Goal: Task Accomplishment & Management: Complete application form

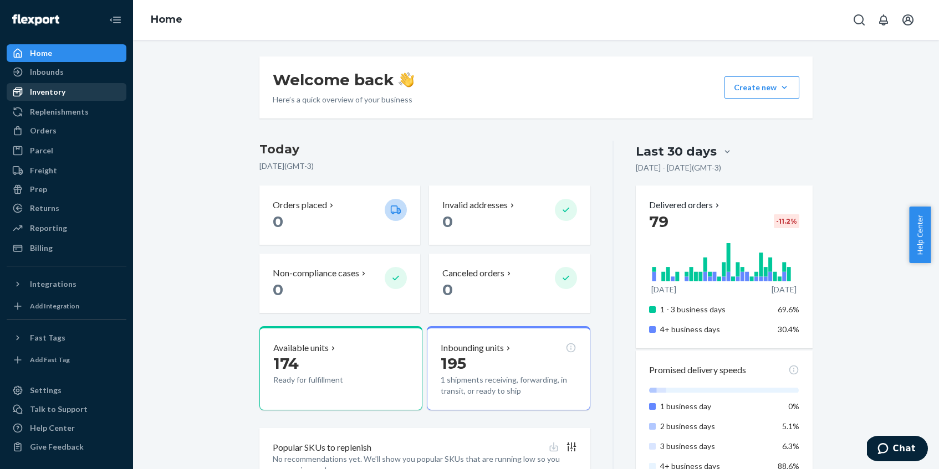
click at [78, 95] on div "Inventory" at bounding box center [66, 92] width 117 height 16
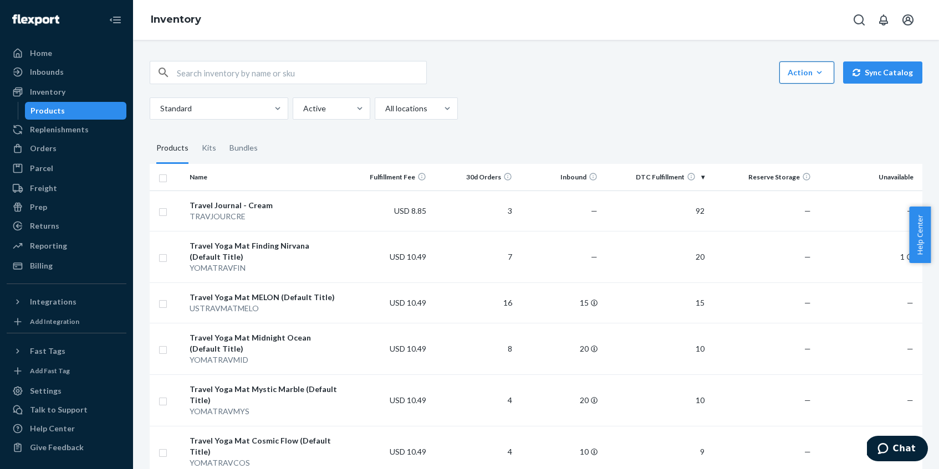
click at [817, 73] on icon "button" at bounding box center [819, 72] width 5 height 3
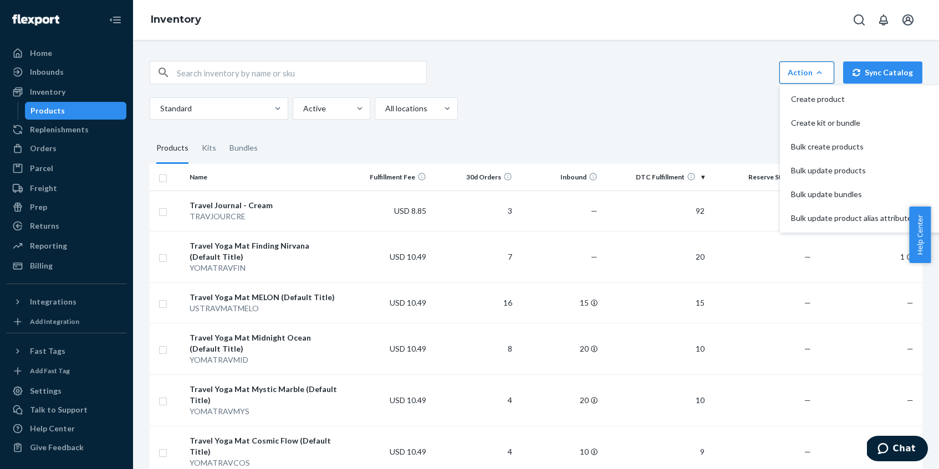
click at [672, 74] on div "Action Create product Create kit or bundle Bulk create products Bulk update pro…" at bounding box center [536, 72] width 773 height 23
click at [73, 73] on div "Inbounds" at bounding box center [66, 72] width 117 height 16
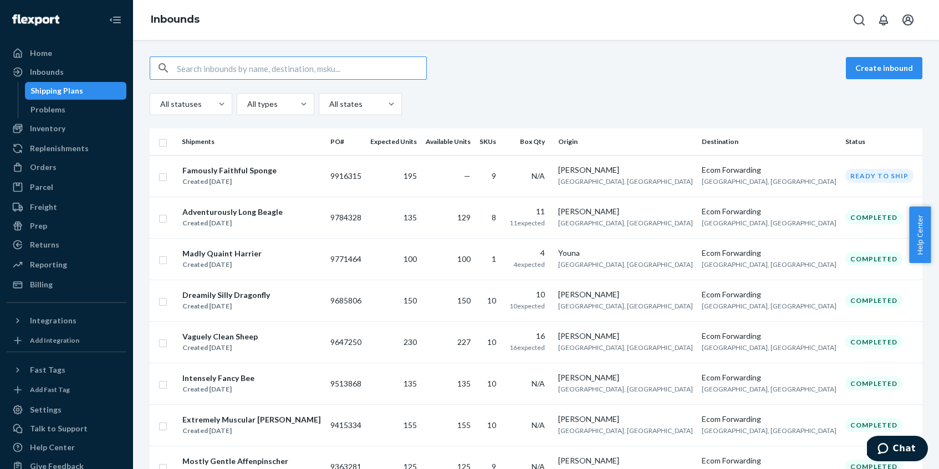
click at [684, 70] on div "Create inbound" at bounding box center [536, 68] width 773 height 23
click at [890, 62] on button "Create inbound" at bounding box center [884, 68] width 76 height 22
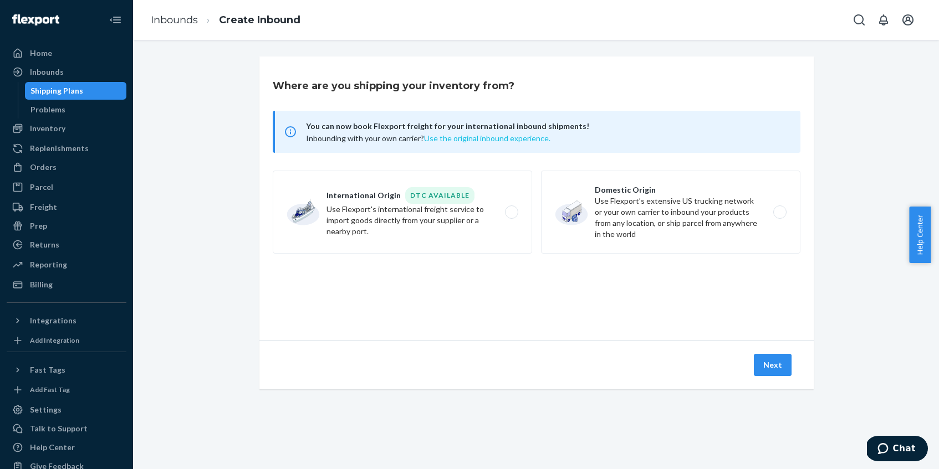
click at [520, 135] on button "Use the original inbound experience." at bounding box center [487, 138] width 126 height 11
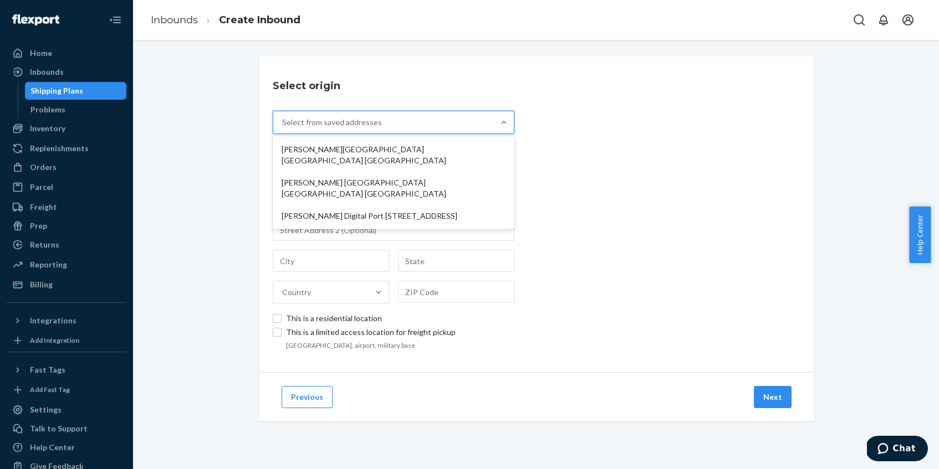
click at [386, 129] on div "Select from saved addresses" at bounding box center [383, 122] width 221 height 22
click at [283, 128] on input "option [PERSON_NAME] [GEOGRAPHIC_DATA] [GEOGRAPHIC_DATA] [GEOGRAPHIC_DATA] focu…" at bounding box center [282, 122] width 1 height 11
click at [570, 134] on div "Select origin option [PERSON_NAME][GEOGRAPHIC_DATA] [GEOGRAPHIC_DATA] [GEOGRAPH…" at bounding box center [536, 215] width 554 height 316
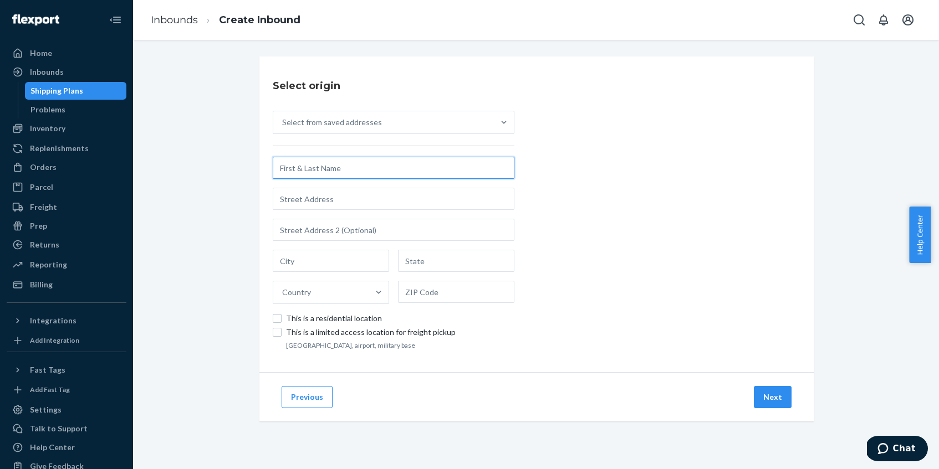
click at [399, 168] on input "text" at bounding box center [394, 168] width 242 height 22
paste input "[PERSON_NAME]"
type input "[PERSON_NAME]"
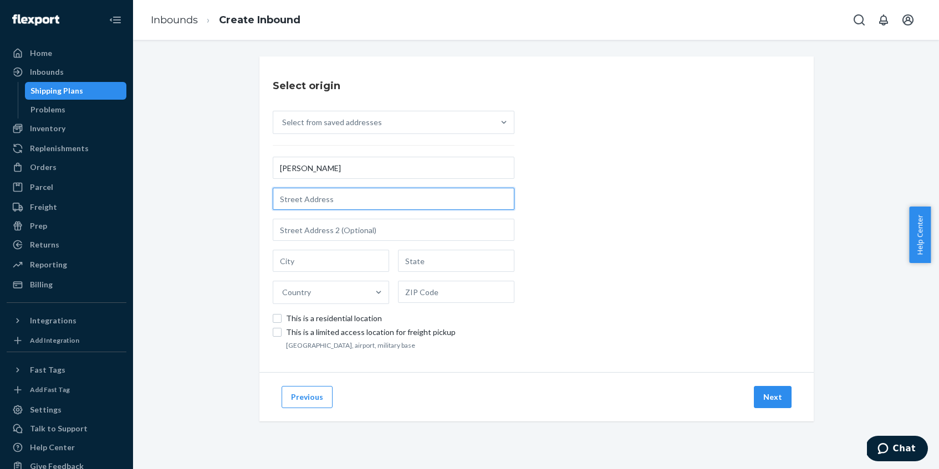
click at [351, 194] on input "text" at bounding box center [394, 199] width 242 height 22
paste input "1st Floor ,Building 24"
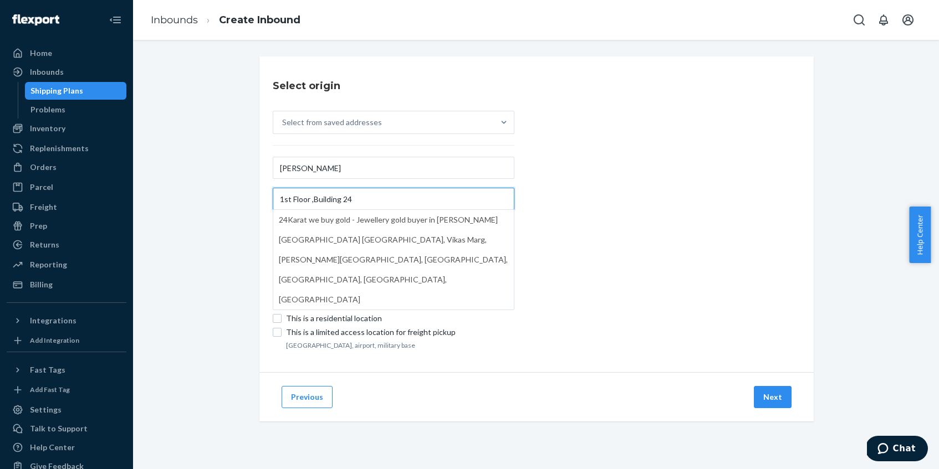
paste input "1 District of [GEOGRAPHIC_DATA]"
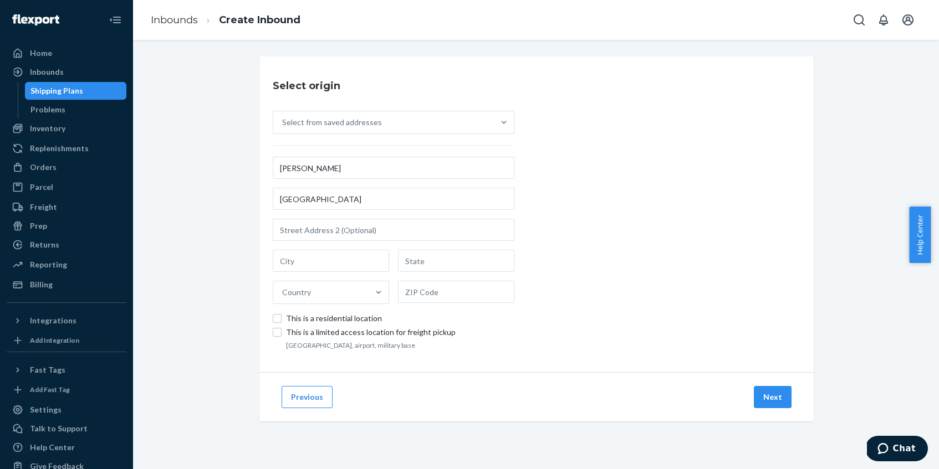
click at [571, 204] on div "Select origin Select from saved addresses [PERSON_NAME][GEOGRAPHIC_DATA] ,Build…" at bounding box center [536, 215] width 554 height 316
click at [424, 196] on input "[GEOGRAPHIC_DATA]" at bounding box center [394, 199] width 242 height 22
paste input "[GEOGRAPHIC_DATA]"
type input "[GEOGRAPHIC_DATA]"
click at [400, 224] on input "text" at bounding box center [394, 230] width 242 height 22
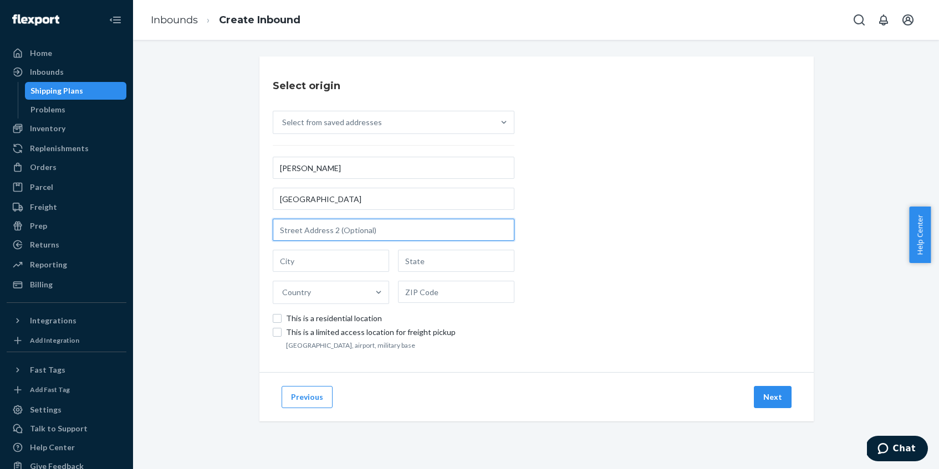
paste input "[GEOGRAPHIC_DATA]"
type input "[GEOGRAPHIC_DATA]"
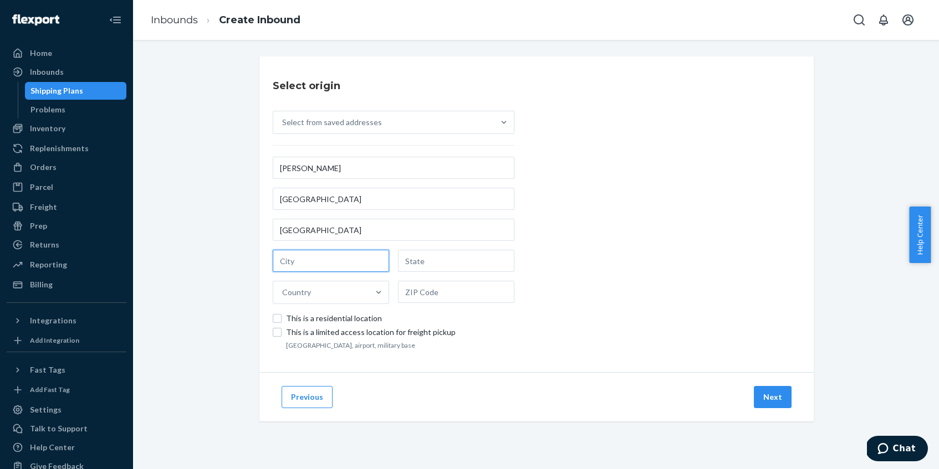
click at [345, 263] on input "text" at bounding box center [331, 261] width 116 height 22
paste input "[GEOGRAPHIC_DATA]"
type input "[GEOGRAPHIC_DATA]"
click at [420, 260] on input "text" at bounding box center [456, 261] width 116 height 22
paste input "[GEOGRAPHIC_DATA]"
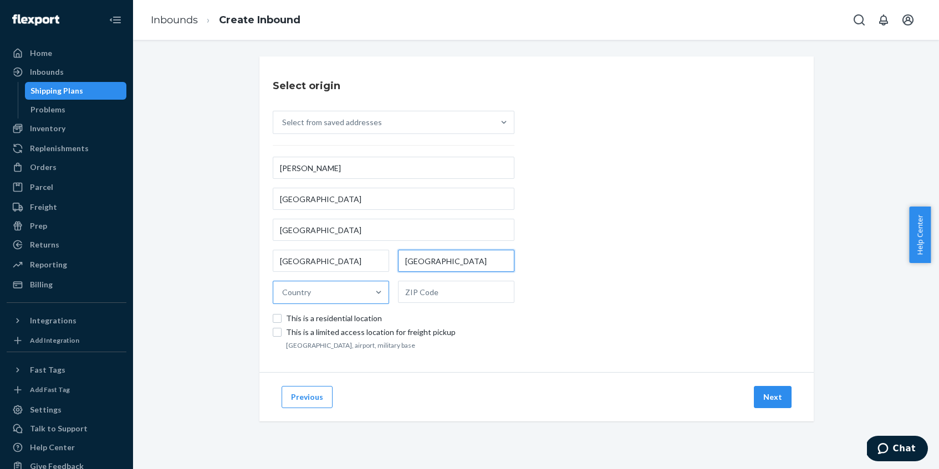
type input "[GEOGRAPHIC_DATA]"
click at [359, 295] on div "Country" at bounding box center [320, 293] width 95 height 22
click at [283, 295] on input "Country" at bounding box center [282, 292] width 1 height 11
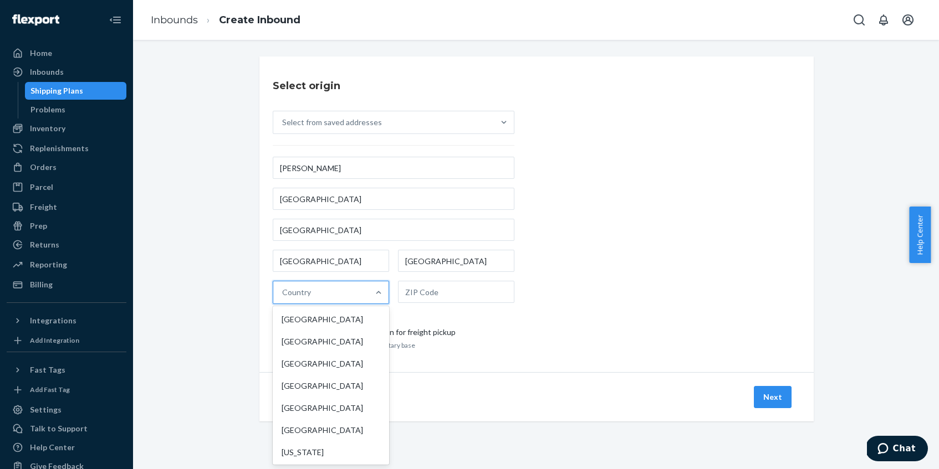
type input "c"
click at [345, 316] on div "[GEOGRAPHIC_DATA]" at bounding box center [331, 320] width 112 height 22
click at [287, 298] on input "c" at bounding box center [284, 292] width 5 height 11
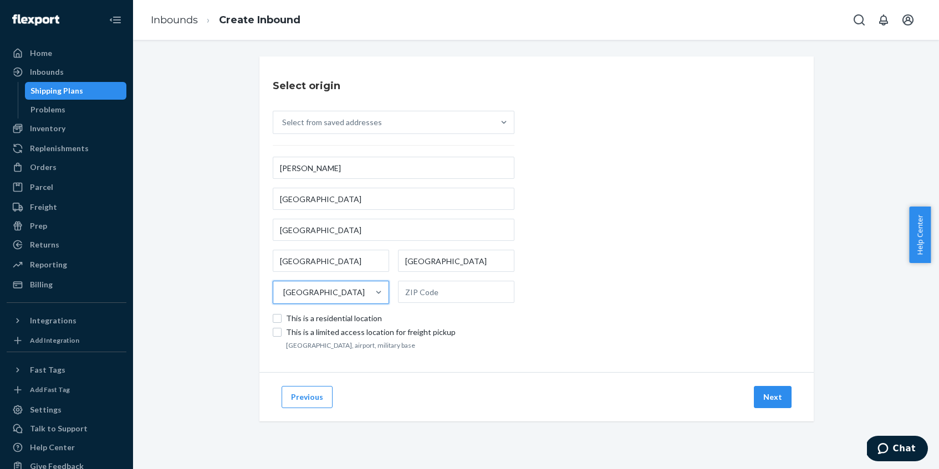
click at [441, 278] on div "[GEOGRAPHIC_DATA] [GEOGRAPHIC_DATA] option [GEOGRAPHIC_DATA], selected. 0 resul…" at bounding box center [394, 277] width 242 height 54
click at [441, 284] on input "text" at bounding box center [456, 292] width 116 height 22
click at [776, 391] on button "Next" at bounding box center [773, 397] width 38 height 22
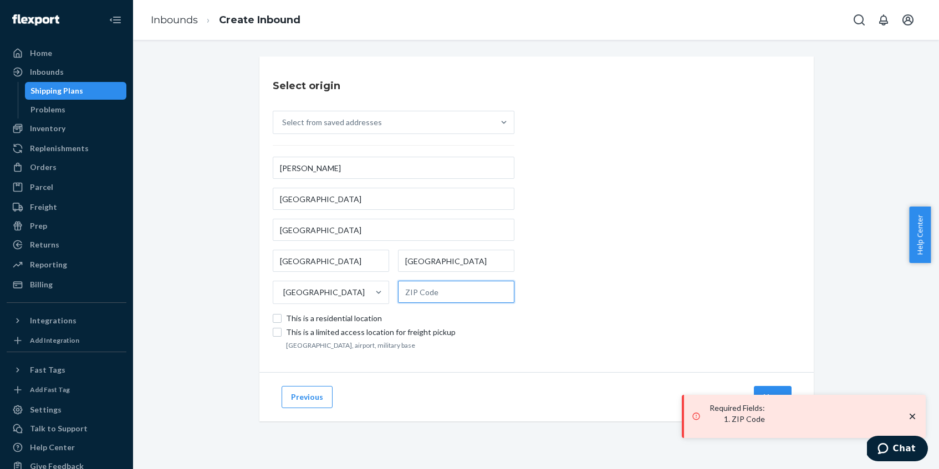
click at [451, 288] on input "text" at bounding box center [456, 292] width 116 height 22
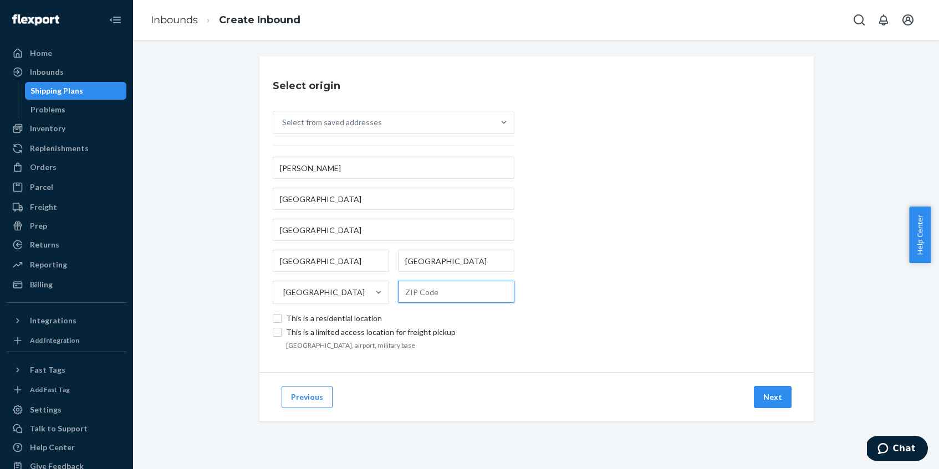
paste input "322000"
type input "322000"
click at [610, 148] on div "Select origin Select from saved addresses [GEOGRAPHIC_DATA][STREET_ADDRESS][GEO…" at bounding box center [536, 215] width 554 height 316
click at [769, 388] on button "Next" at bounding box center [773, 397] width 38 height 22
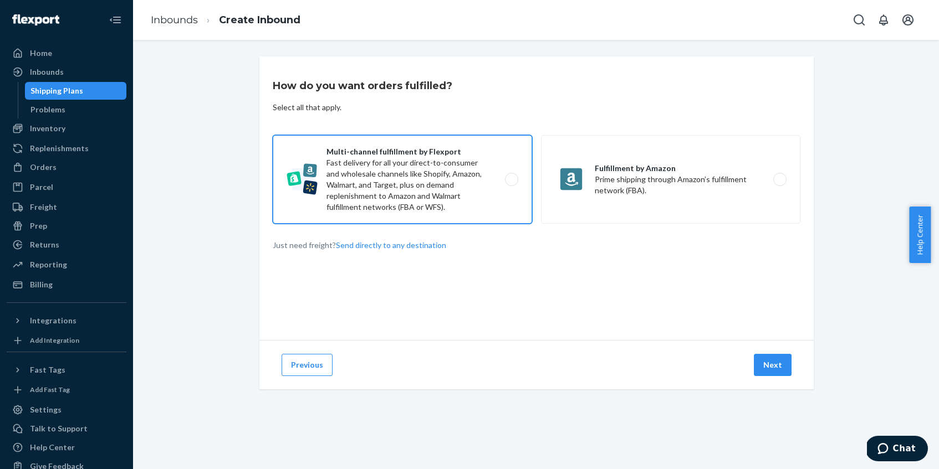
click at [477, 177] on label "Multi-channel fulfillment by Flexport Fast delivery for all your direct-to-cons…" at bounding box center [402, 179] width 259 height 89
click at [511, 177] on input "Multi-channel fulfillment by Flexport Fast delivery for all your direct-to-cons…" at bounding box center [514, 179] width 7 height 7
radio input "true"
click at [767, 364] on button "Next" at bounding box center [773, 365] width 38 height 22
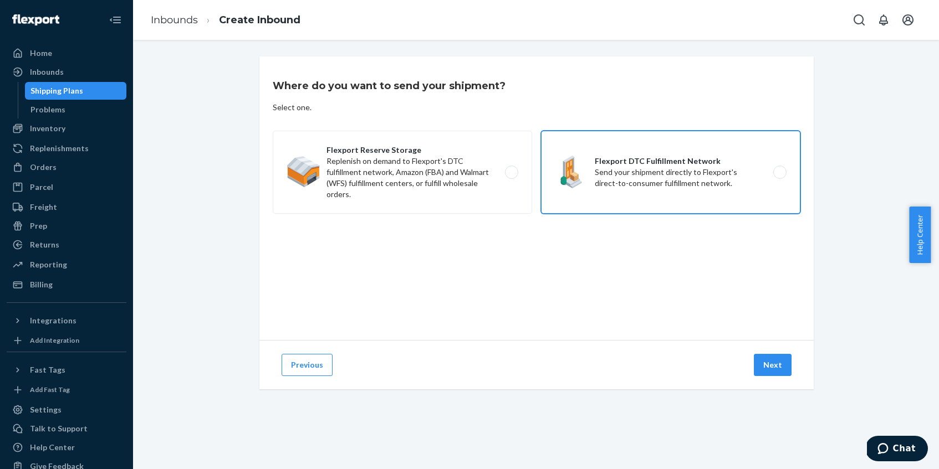
click at [685, 176] on label "Flexport DTC Fulfillment Network Send your shipment directly to Flexport's dire…" at bounding box center [670, 172] width 259 height 83
click at [779, 176] on input "Flexport DTC Fulfillment Network Send your shipment directly to Flexport's dire…" at bounding box center [782, 172] width 7 height 7
radio input "true"
click at [772, 359] on button "Next" at bounding box center [773, 365] width 38 height 22
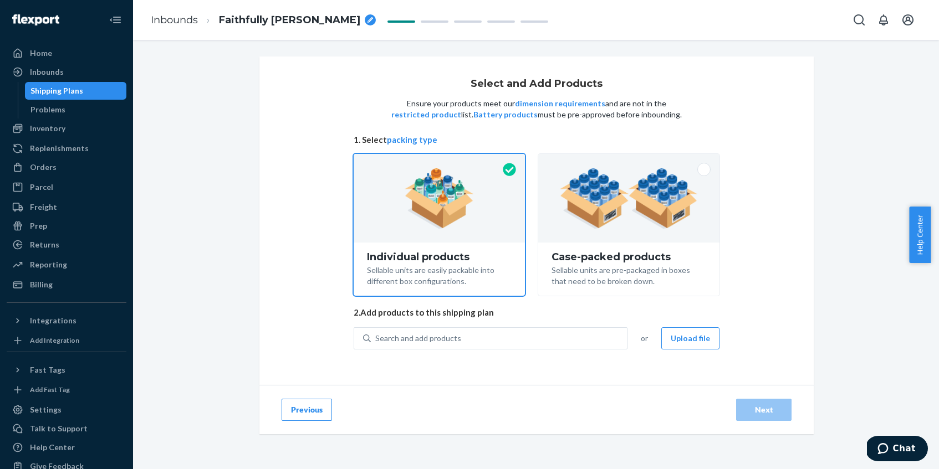
click at [753, 378] on div "Select and Add Products Ensure your products meet our dimension requirements an…" at bounding box center [536, 221] width 554 height 329
click at [584, 346] on div "Search and add products" at bounding box center [499, 339] width 256 height 20
click at [376, 344] on input "0 results available. Use Up and Down to choose options, press Enter to select t…" at bounding box center [375, 338] width 1 height 11
click at [584, 333] on div "Search and add products" at bounding box center [499, 339] width 256 height 20
click at [376, 333] on input "0 results available. Use Up and Down to choose options, press Enter to select t…" at bounding box center [375, 338] width 1 height 11
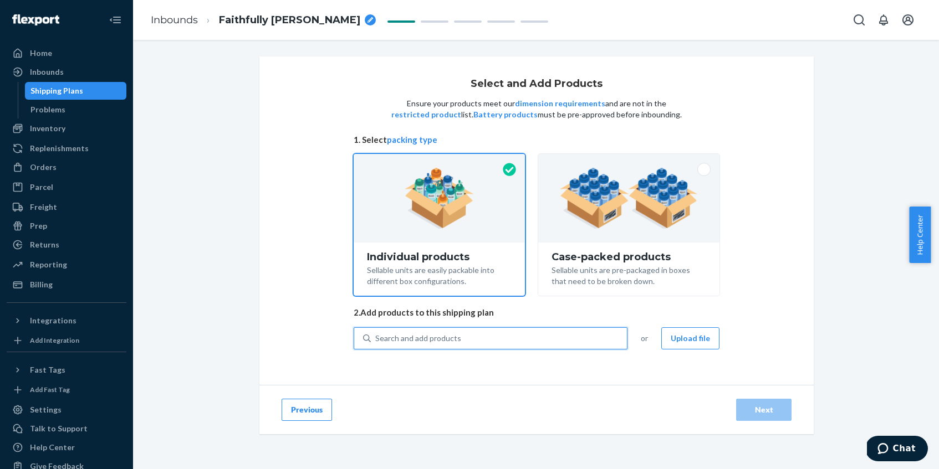
type input "f"
type input "back"
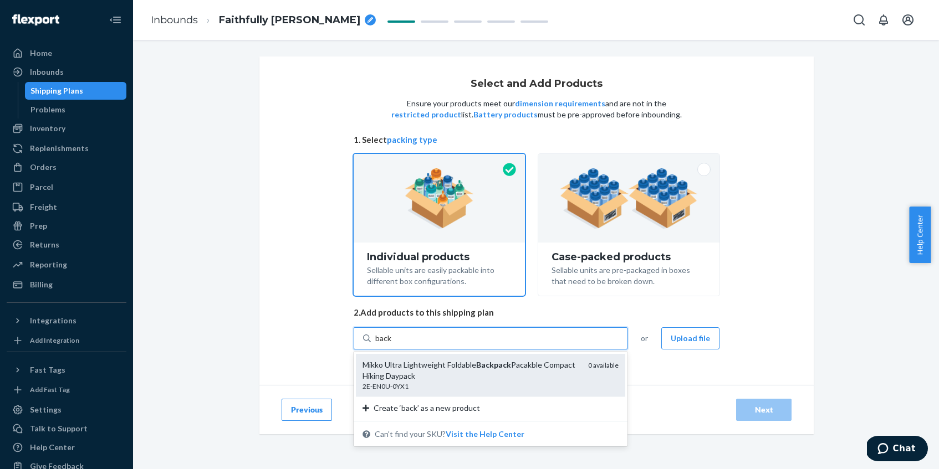
click at [505, 378] on div "Mikko Ultra Lightweight Foldable Backpack Pacakble Compact Hiking Daypack" at bounding box center [470, 371] width 217 height 22
click at [392, 344] on input "back" at bounding box center [383, 338] width 17 height 11
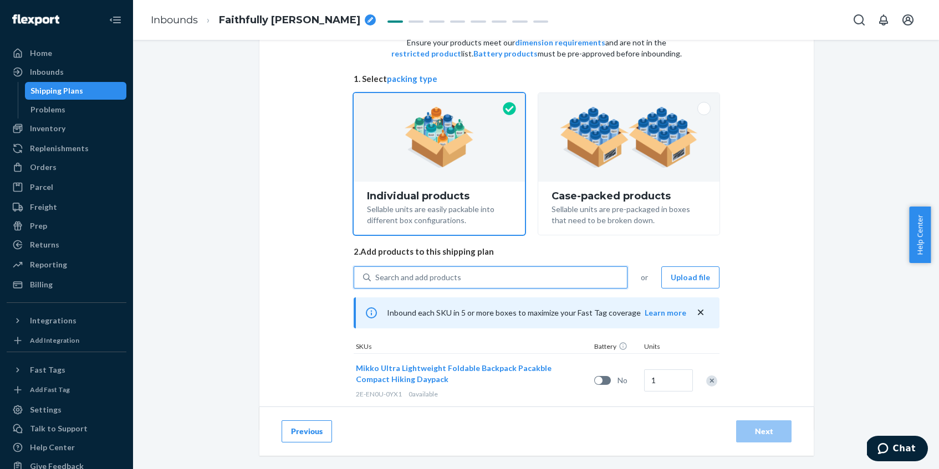
scroll to position [84, 0]
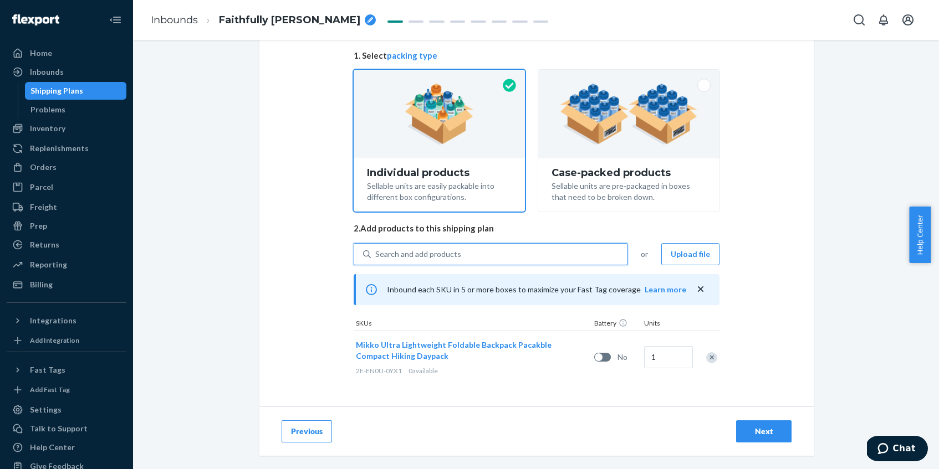
click at [484, 256] on div "Search and add products" at bounding box center [499, 254] width 256 height 20
click at [376, 256] on input "0 results available. Select is focused ,type to refine list, press Down to open…" at bounding box center [375, 254] width 1 height 11
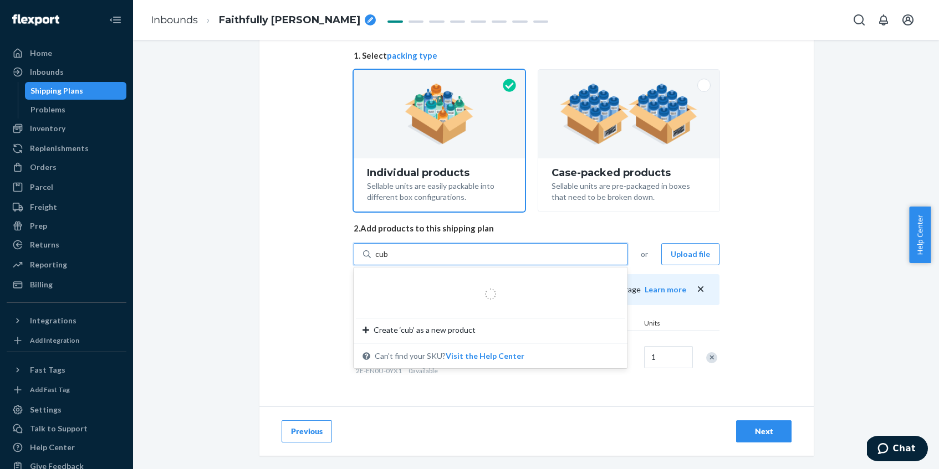
type input "cube"
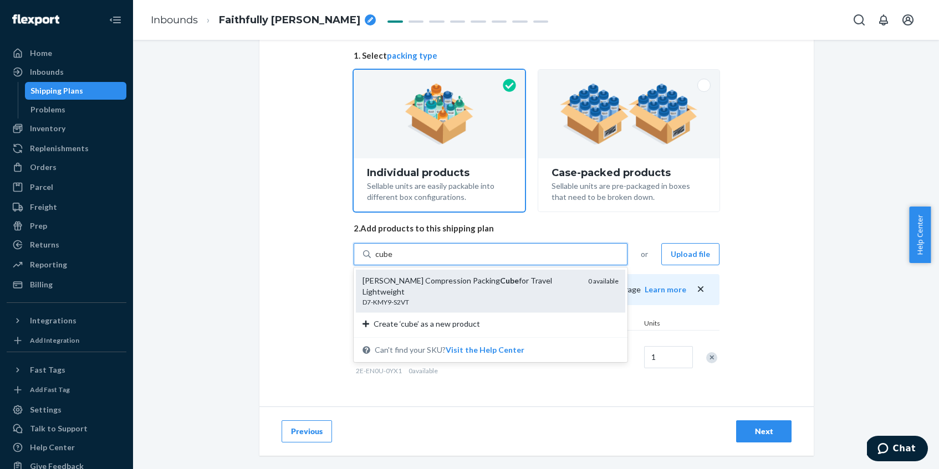
click at [487, 298] on div "D7-KMY9-S2VT" at bounding box center [470, 302] width 217 height 9
click at [392, 260] on input "cube" at bounding box center [383, 254] width 17 height 11
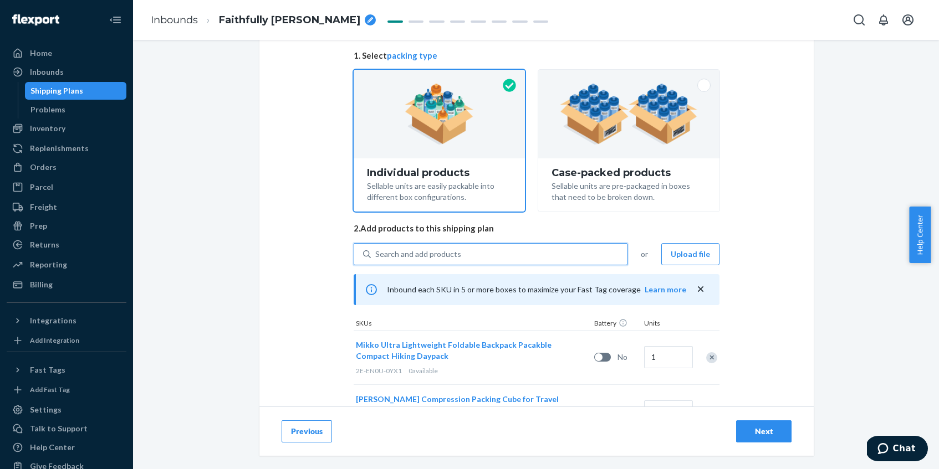
click at [477, 260] on div "Search and add products" at bounding box center [499, 254] width 256 height 20
click at [376, 260] on input "0 results available. Select is focused ,type to refine list, press Down to open…" at bounding box center [375, 254] width 1 height 11
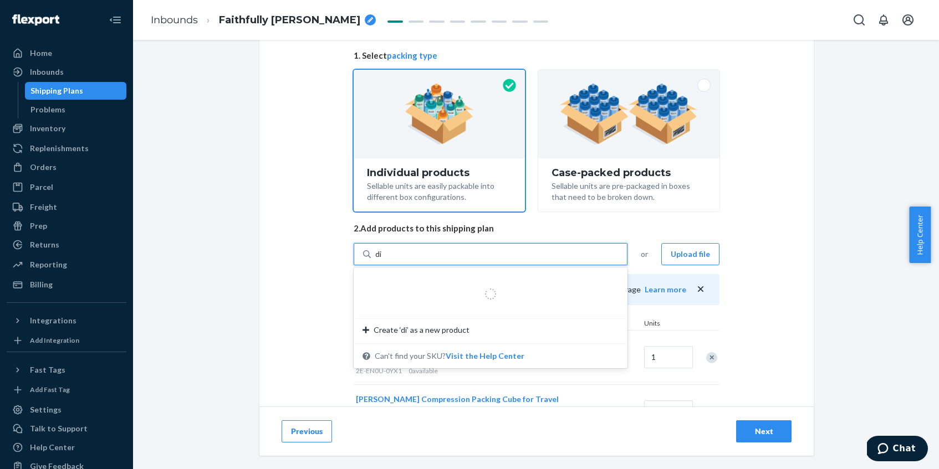
type input "d"
type input "cable"
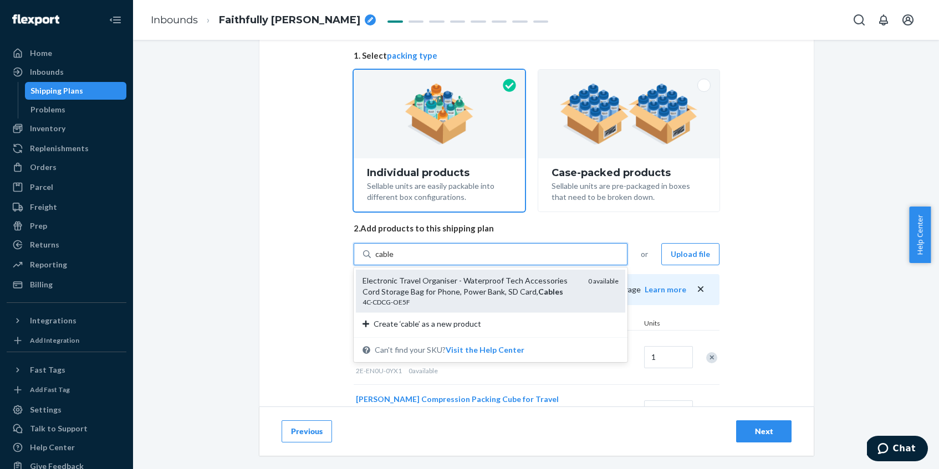
click at [483, 295] on div "Electronic Travel Organiser - Waterproof Tech Accessories Cord Storage Bag for …" at bounding box center [470, 286] width 217 height 22
click at [394, 260] on input "cable" at bounding box center [384, 254] width 19 height 11
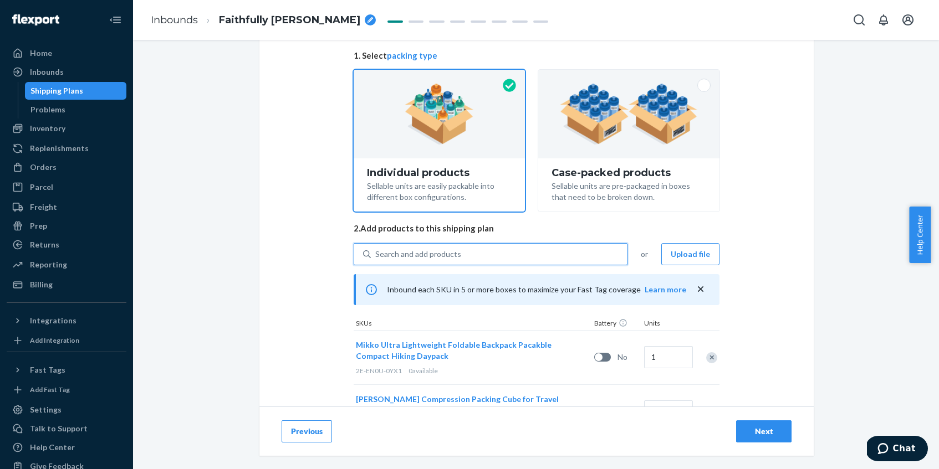
click at [428, 253] on div "Search and add products" at bounding box center [418, 254] width 86 height 11
click at [376, 253] on input "0 results available. Use Up and Down to choose options, press Enter to select t…" at bounding box center [375, 254] width 1 height 11
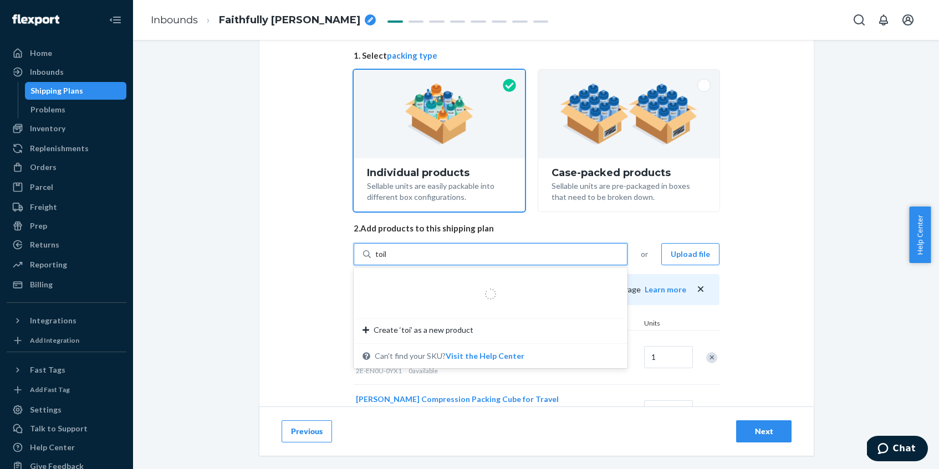
type input "toile"
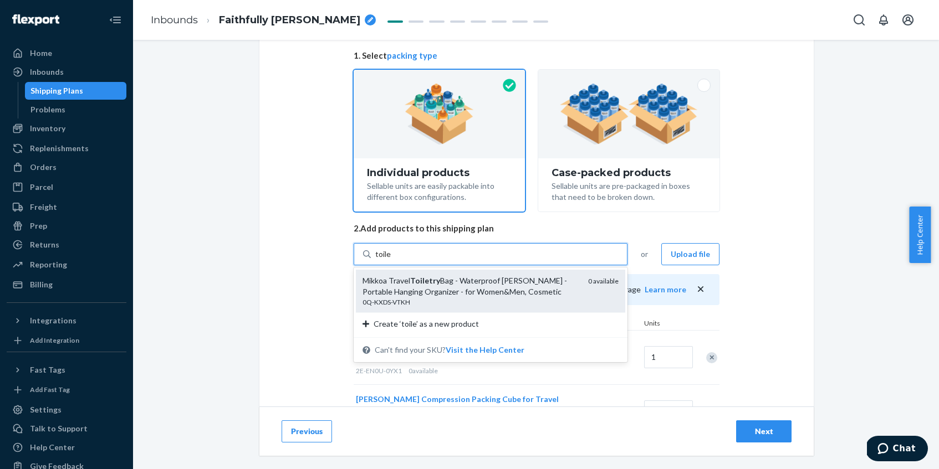
click at [484, 293] on div "Mikkoa Travel Toiletry Bag - Waterproof [PERSON_NAME] - Portable Hanging Organi…" at bounding box center [470, 286] width 217 height 22
click at [392, 260] on input "toile" at bounding box center [383, 254] width 17 height 11
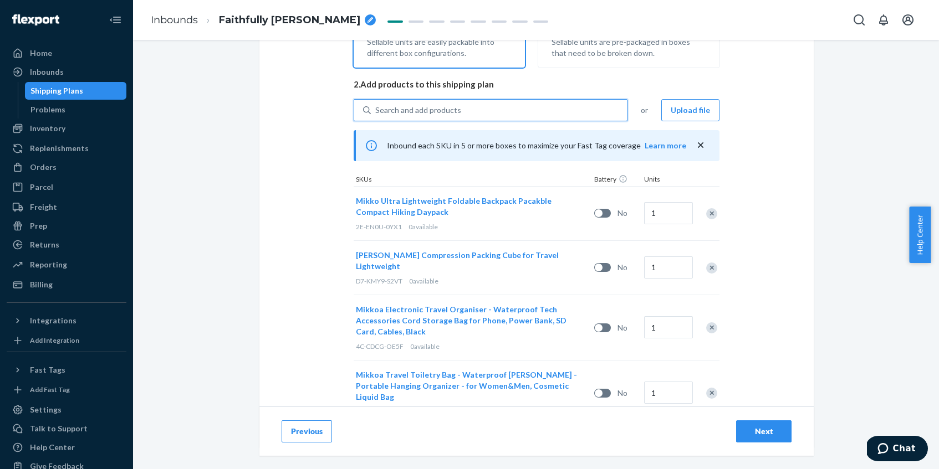
scroll to position [242, 0]
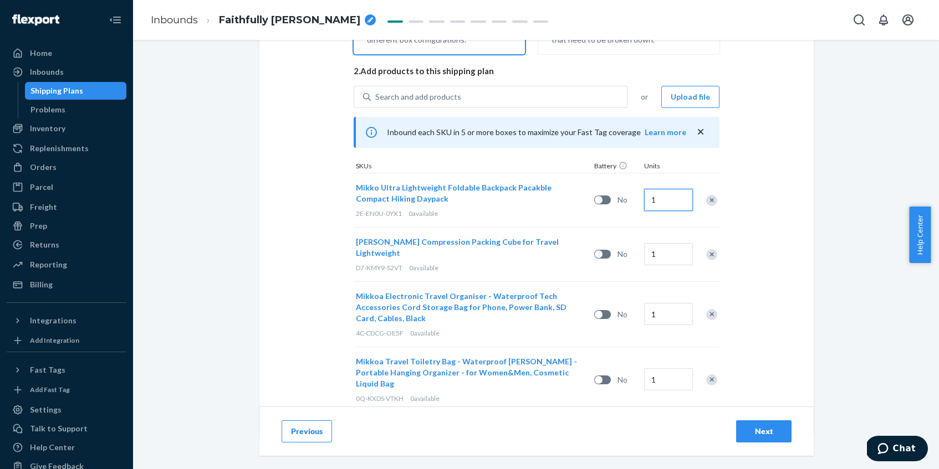
drag, startPoint x: 668, startPoint y: 199, endPoint x: 586, endPoint y: 196, distance: 81.5
click at [586, 196] on div "Mikko Ultra Lightweight Foldable Backpack Pacakble Compact Hiking Daypack 2E-EN…" at bounding box center [537, 200] width 366 height 54
type input "70"
click at [676, 253] on input "1" at bounding box center [668, 254] width 49 height 22
paste input "0"
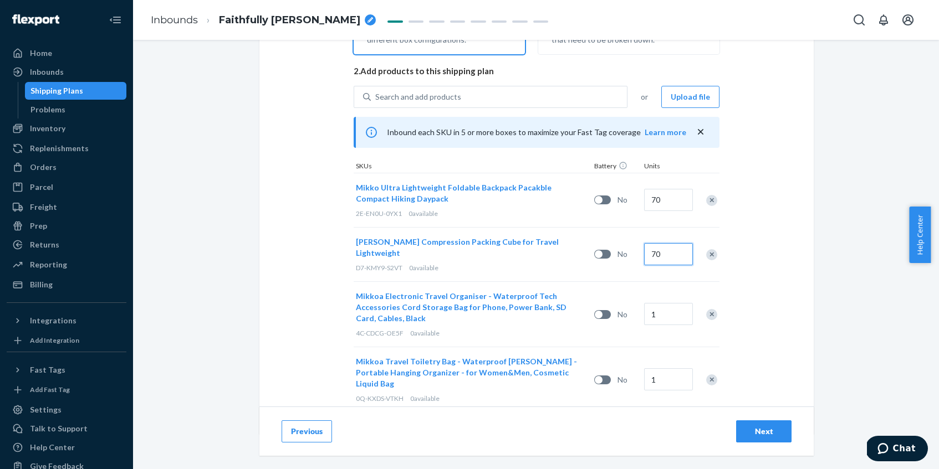
type input "70"
click at [663, 309] on input "1" at bounding box center [668, 314] width 49 height 22
paste input "70"
type input "70"
click at [663, 369] on input "1" at bounding box center [668, 380] width 49 height 22
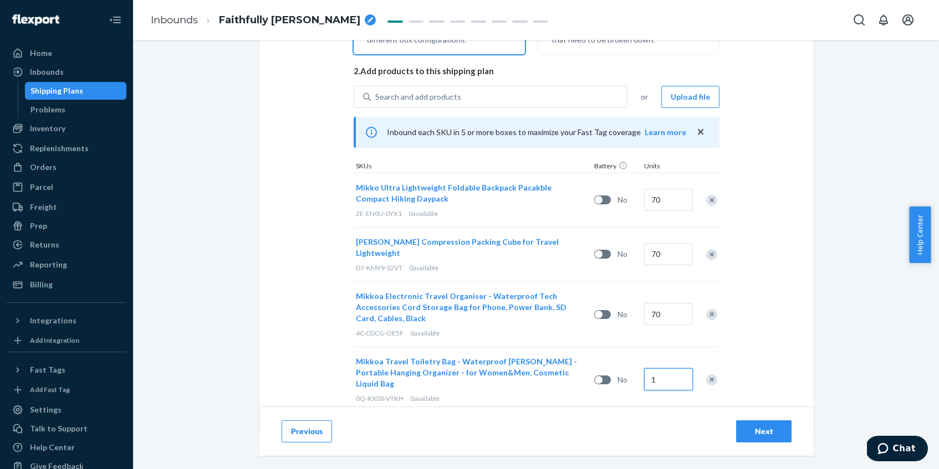
paste input "70"
type input "70"
click at [773, 333] on div "Select and Add Products Ensure your products meet our dimension requirements an…" at bounding box center [536, 125] width 554 height 620
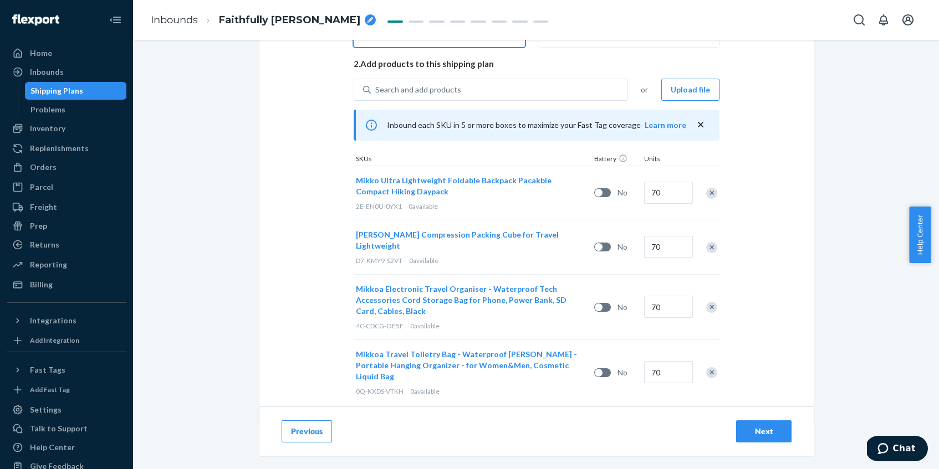
scroll to position [249, 0]
click at [766, 433] on div "Next" at bounding box center [763, 431] width 37 height 11
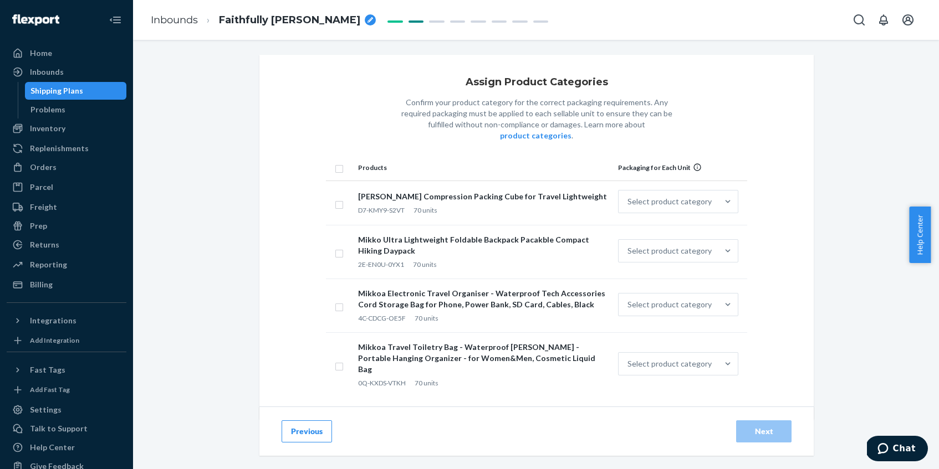
scroll to position [2, 0]
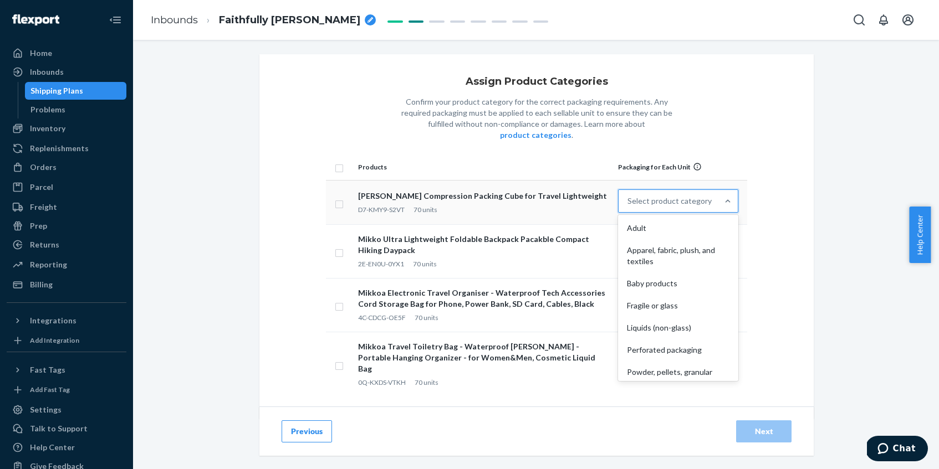
click at [699, 196] on div "Select product category" at bounding box center [669, 201] width 84 height 11
click at [628, 196] on input "option Adult focused, 1 of 10. 10 results available. Use Up and Down to choose …" at bounding box center [627, 201] width 1 height 11
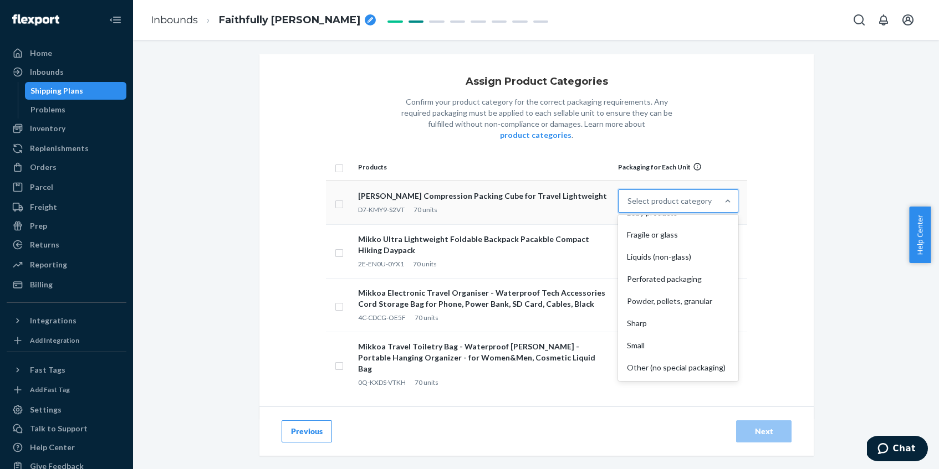
scroll to position [0, 0]
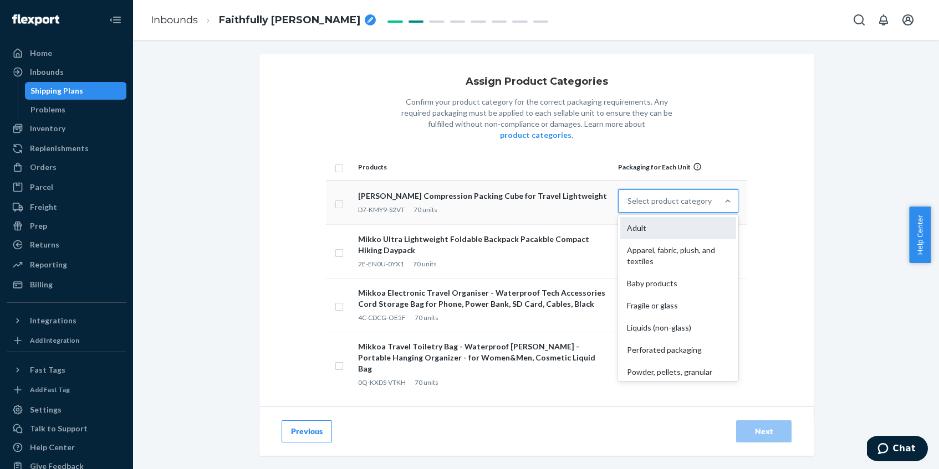
click at [694, 217] on div "Adult" at bounding box center [678, 228] width 116 height 22
click at [628, 207] on input "option Adult focused, 1 of 10. 10 results available. Use Up and Down to choose …" at bounding box center [627, 201] width 1 height 11
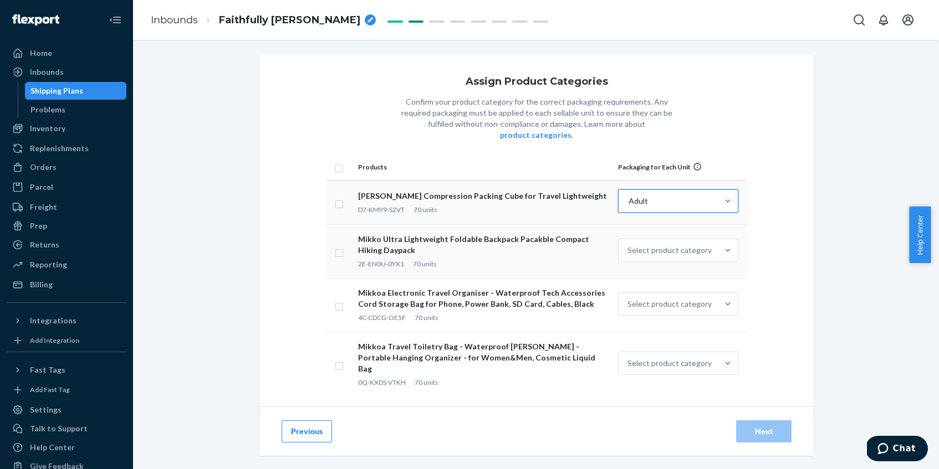
click at [697, 227] on td "Select product category" at bounding box center [680, 252] width 134 height 54
click at [694, 245] on div "Select product category" at bounding box center [669, 250] width 84 height 11
click at [628, 245] on input "Select product category" at bounding box center [627, 250] width 1 height 11
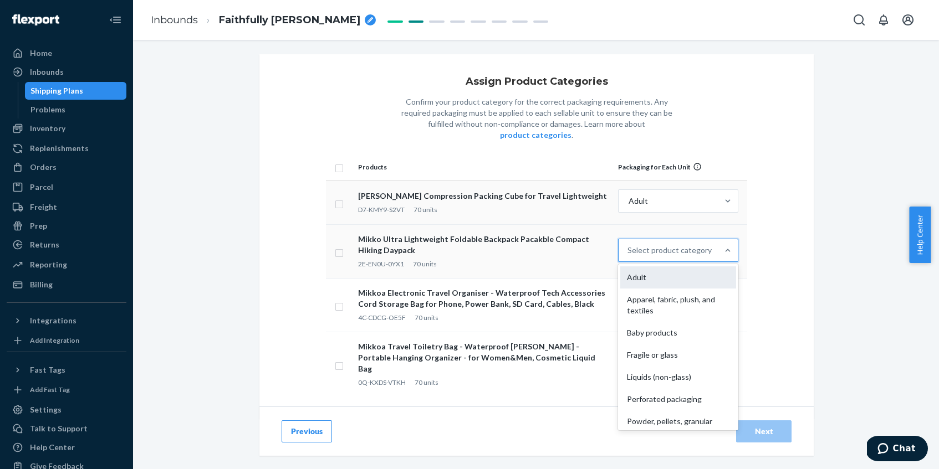
click at [677, 277] on div "Adult" at bounding box center [678, 278] width 116 height 22
click at [628, 256] on input "option Adult focused, 1 of 10. 10 results available. Use Up and Down to choose …" at bounding box center [627, 250] width 1 height 11
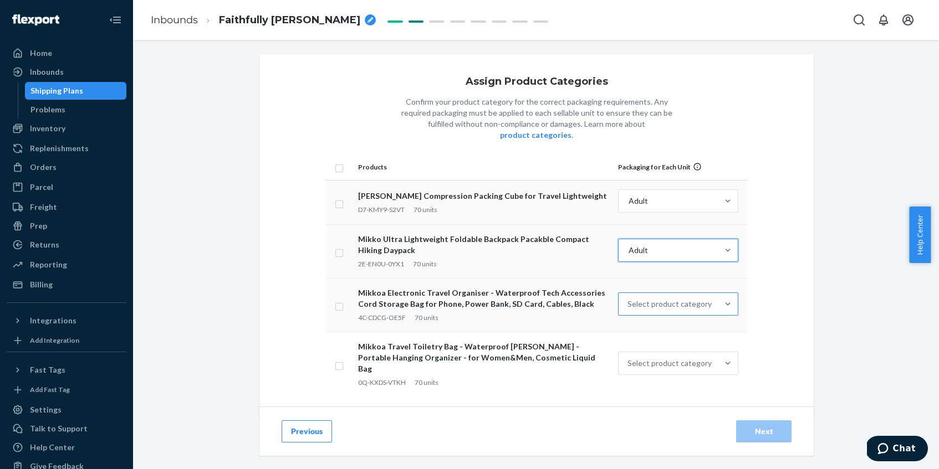
click at [680, 293] on div "Select product category" at bounding box center [667, 304] width 99 height 22
click at [628, 299] on input "Select product category" at bounding box center [627, 304] width 1 height 11
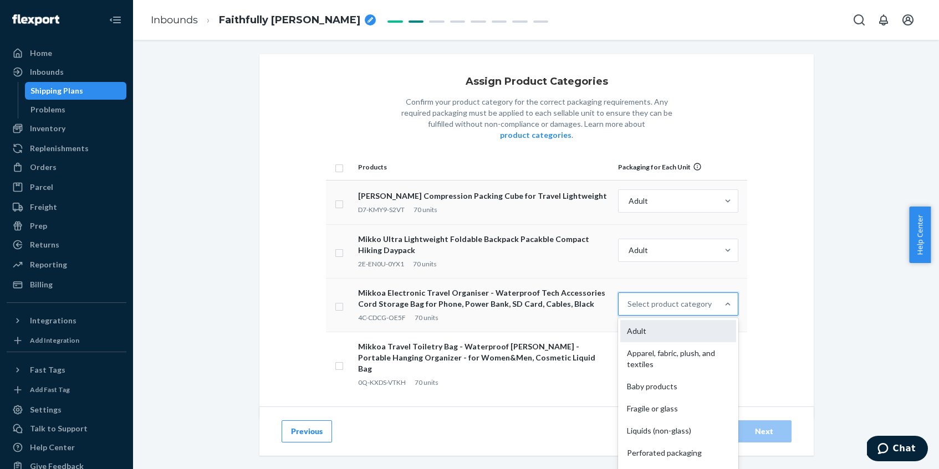
click at [683, 327] on div "Adult" at bounding box center [678, 331] width 116 height 22
click at [628, 310] on input "option Adult focused, 1 of 10. 10 results available. Use Up and Down to choose …" at bounding box center [627, 304] width 1 height 11
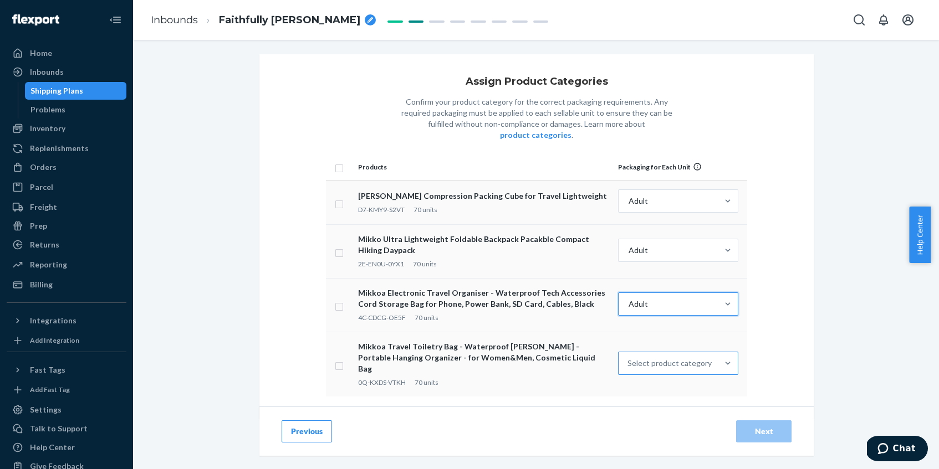
click at [685, 352] on div "Select product category" at bounding box center [667, 363] width 99 height 22
click at [628, 358] on input "Select product category" at bounding box center [627, 363] width 1 height 11
click at [775, 314] on div "Assign Product Categories Confirm your product category for the correct packagi…" at bounding box center [536, 236] width 554 height 365
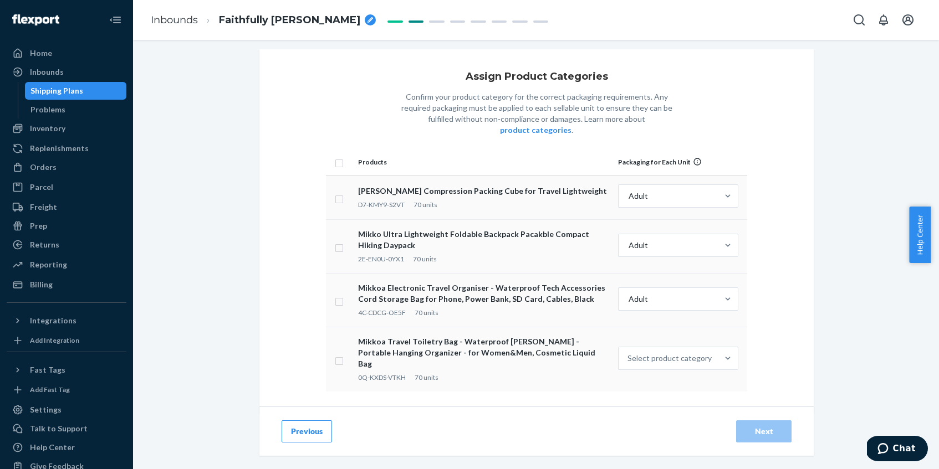
scroll to position [11, 0]
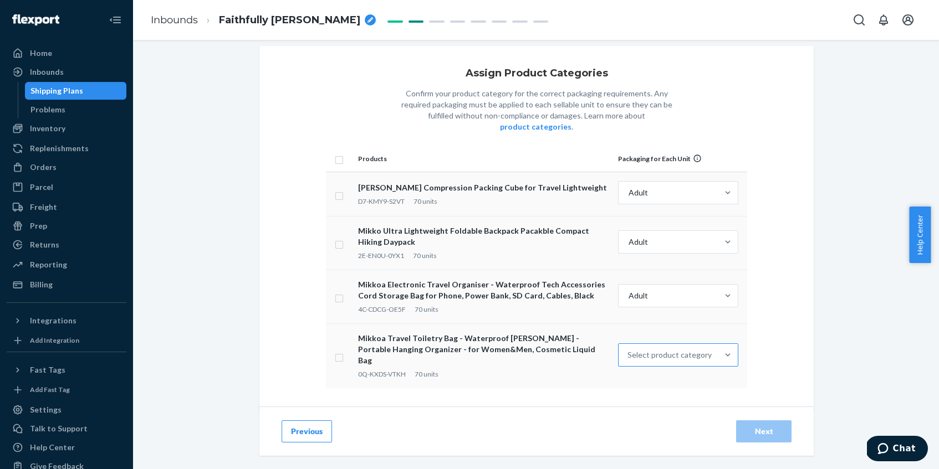
click at [699, 350] on div "Select product category" at bounding box center [669, 355] width 84 height 11
click at [628, 350] on input "Select product category" at bounding box center [627, 355] width 1 height 11
click at [670, 457] on div "Other (no special packaging)" at bounding box center [678, 468] width 116 height 22
click at [628, 361] on input "option Other (no special packaging) focused, 10 of 10. 10 results available. Us…" at bounding box center [627, 355] width 1 height 11
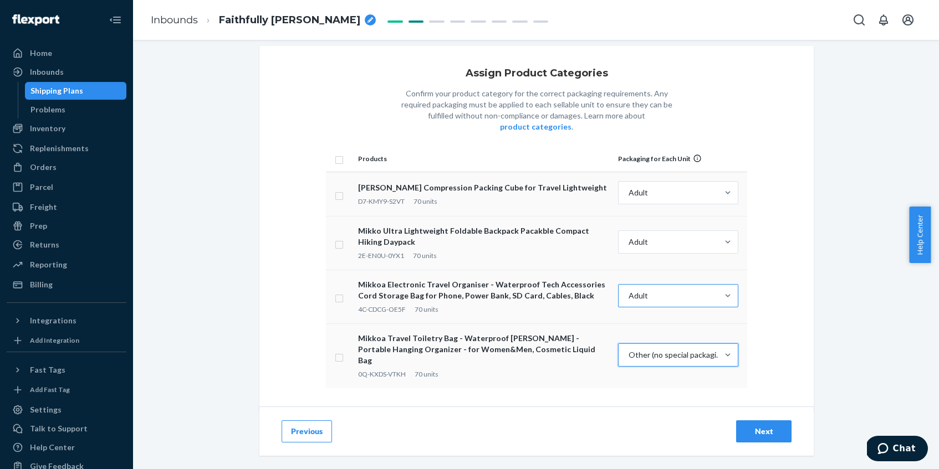
click at [697, 285] on div "Adult" at bounding box center [667, 296] width 99 height 22
click at [628, 290] on input "Adult" at bounding box center [627, 295] width 1 height 11
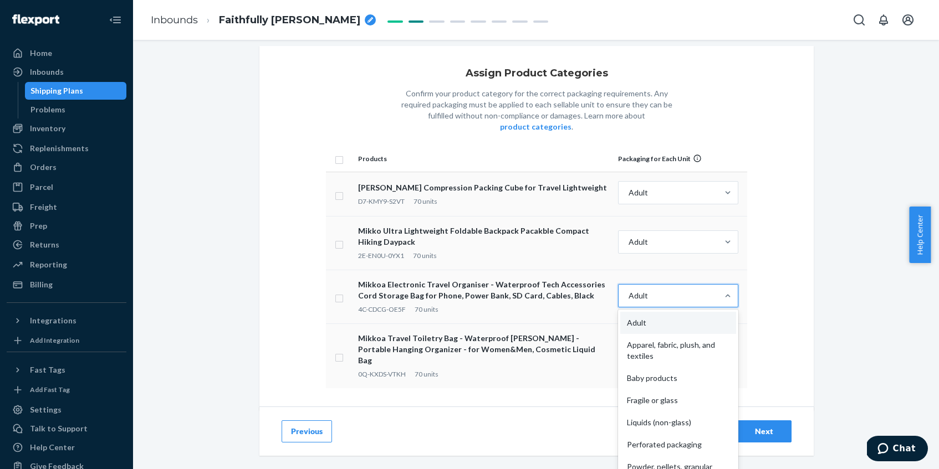
scroll to position [82, 0]
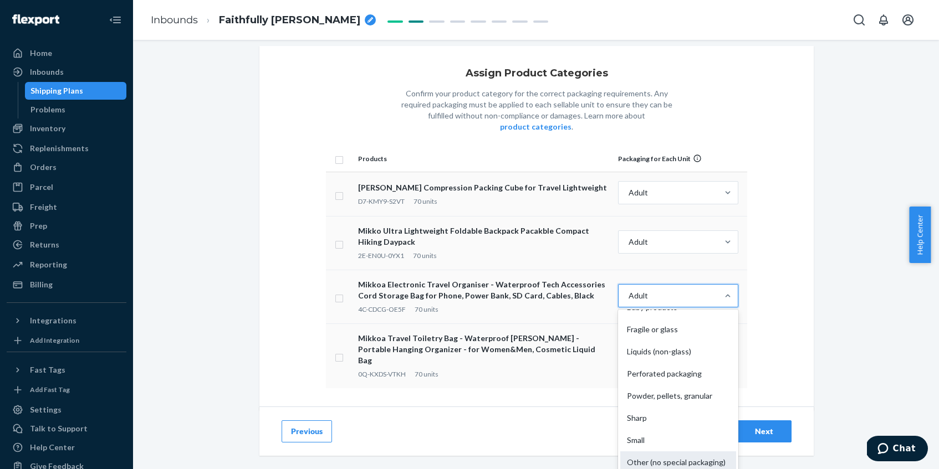
click at [661, 452] on div "Other (no special packaging)" at bounding box center [678, 463] width 116 height 22
click at [628, 301] on input "option Adult, selected. option Other (no special packaging) focused, 10 of 10. …" at bounding box center [627, 295] width 1 height 11
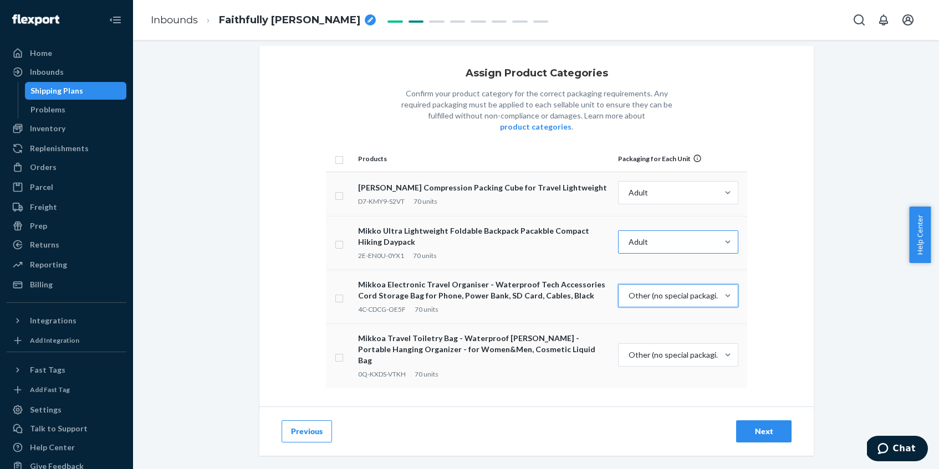
click at [673, 232] on div "Adult" at bounding box center [667, 242] width 99 height 22
click at [628, 237] on input "Adult" at bounding box center [627, 242] width 1 height 11
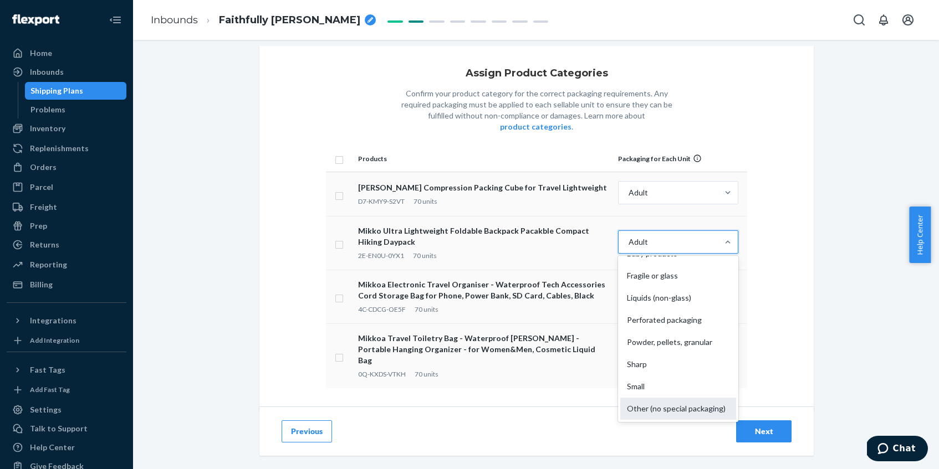
click at [651, 398] on div "Other (no special packaging)" at bounding box center [678, 409] width 116 height 22
click at [628, 248] on input "option Adult, selected. option Other (no special packaging) focused, 10 of 10. …" at bounding box center [627, 242] width 1 height 11
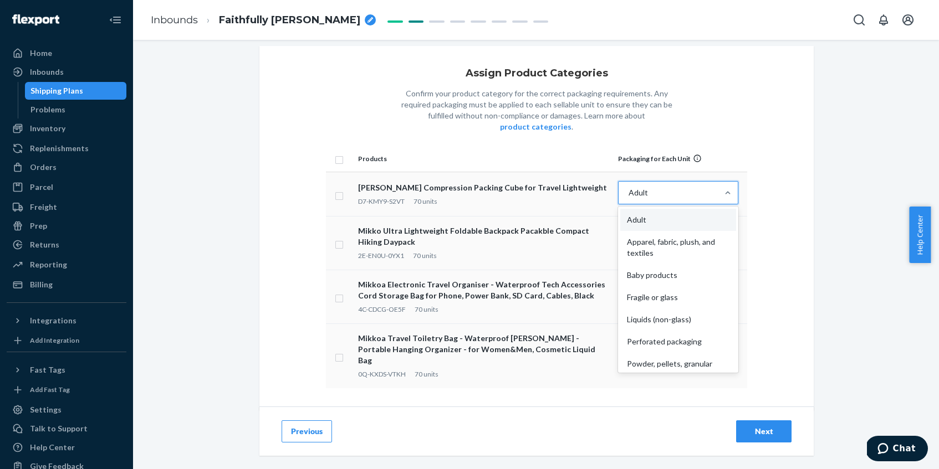
click at [667, 182] on div "Adult" at bounding box center [667, 193] width 99 height 22
click at [628, 187] on input "option Adult, selected. option Adult focused, 1 of 10. 10 results available. Us…" at bounding box center [627, 192] width 1 height 11
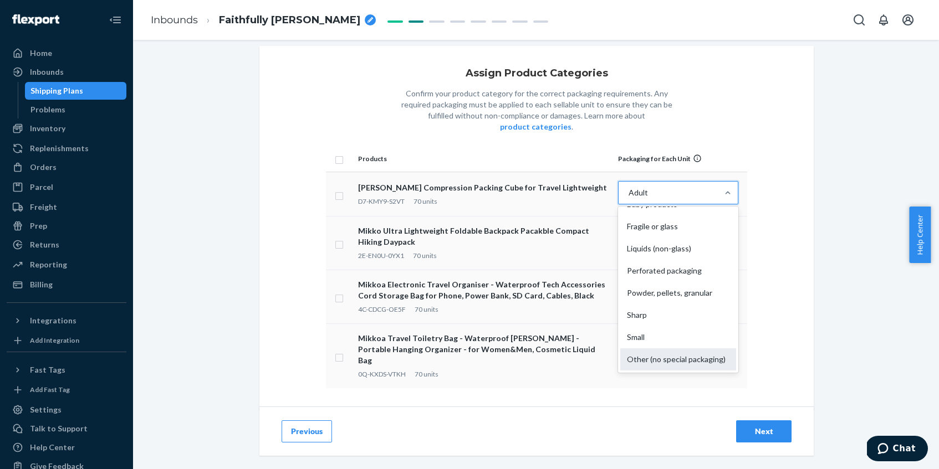
click at [641, 349] on div "Other (no special packaging)" at bounding box center [678, 360] width 116 height 22
click at [628, 198] on input "option Adult, selected. option Other (no special packaging) focused, 10 of 10. …" at bounding box center [627, 192] width 1 height 11
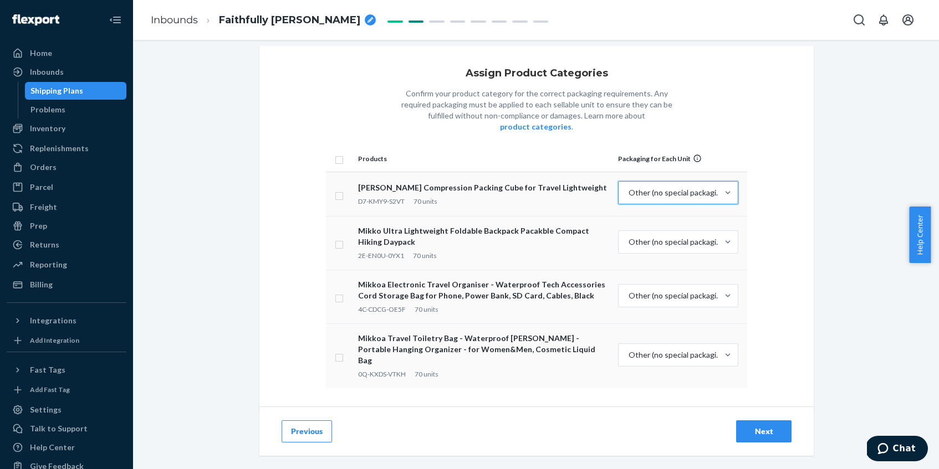
click at [784, 233] on div "Assign Product Categories Confirm your product category for the correct packagi…" at bounding box center [536, 228] width 554 height 365
click at [767, 426] on div "Next" at bounding box center [763, 431] width 37 height 11
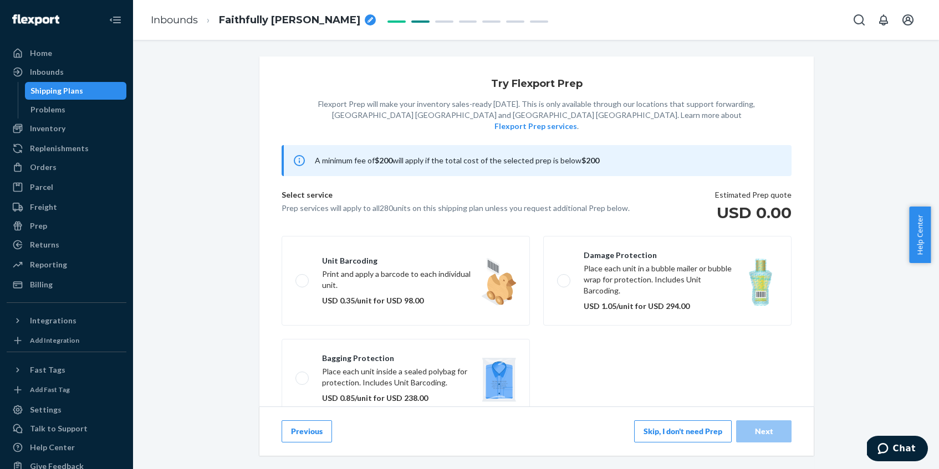
click at [676, 432] on button "Skip, I don't need Prep" at bounding box center [683, 432] width 98 height 22
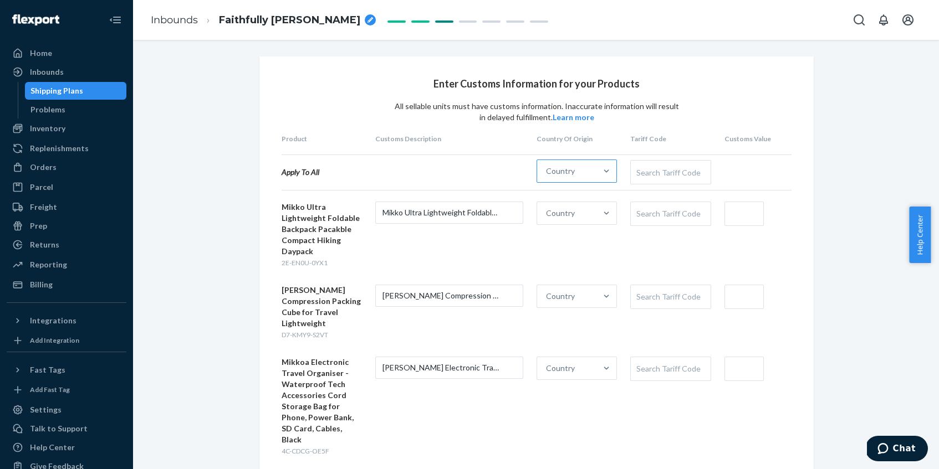
click at [585, 172] on div "Country" at bounding box center [566, 171] width 59 height 22
click at [547, 172] on input "Country" at bounding box center [546, 171] width 1 height 11
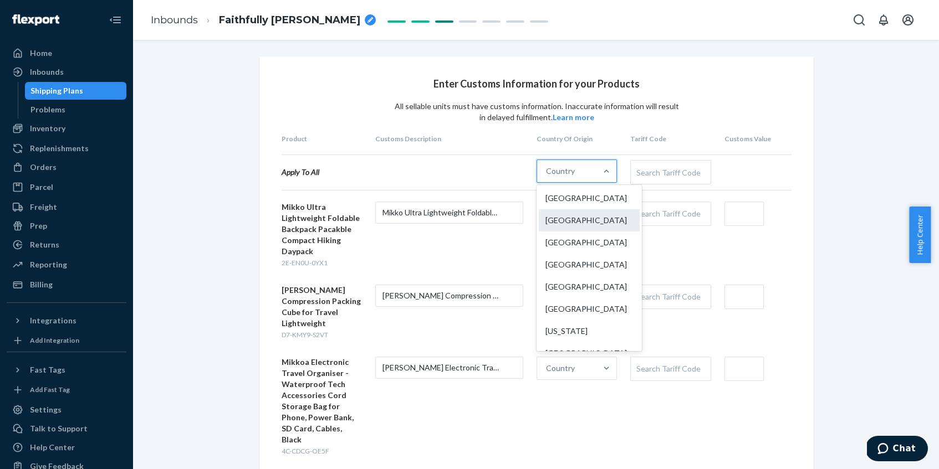
click at [567, 227] on div "[GEOGRAPHIC_DATA]" at bounding box center [589, 220] width 101 height 22
click at [547, 177] on input "option China focused, 2 of 249. 249 results available. Use Up and Down to choos…" at bounding box center [546, 171] width 1 height 11
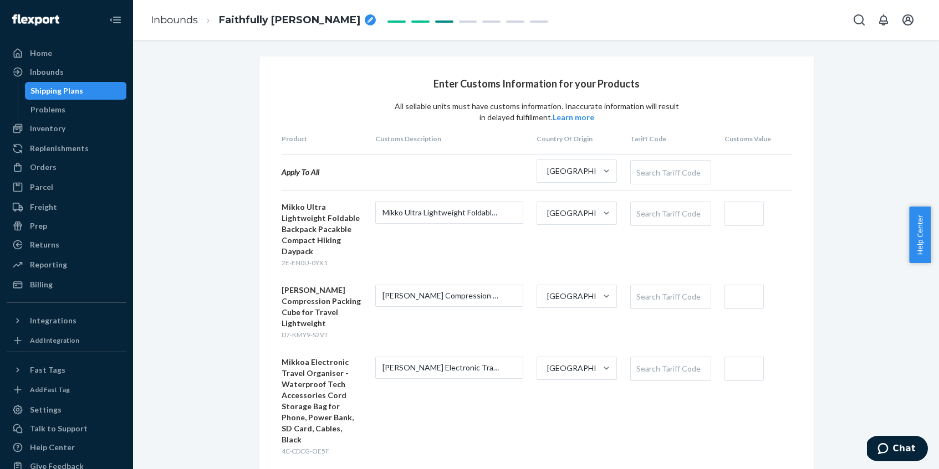
click at [562, 240] on form "Mikko Ultra Lightweight Foldable Backpack Pacakble Compact Hiking Daypack 2E-EN…" at bounding box center [537, 235] width 510 height 67
click at [658, 172] on div "Search Tariff Code" at bounding box center [670, 172] width 79 height 23
drag, startPoint x: 320, startPoint y: 219, endPoint x: 344, endPoint y: 228, distance: 24.9
click at [344, 228] on div "Mikko Ultra Lightweight Foldable Backpack Pacakble Compact Hiking Daypack" at bounding box center [322, 229] width 80 height 55
copy div "Foldable Backpack Pacakble"
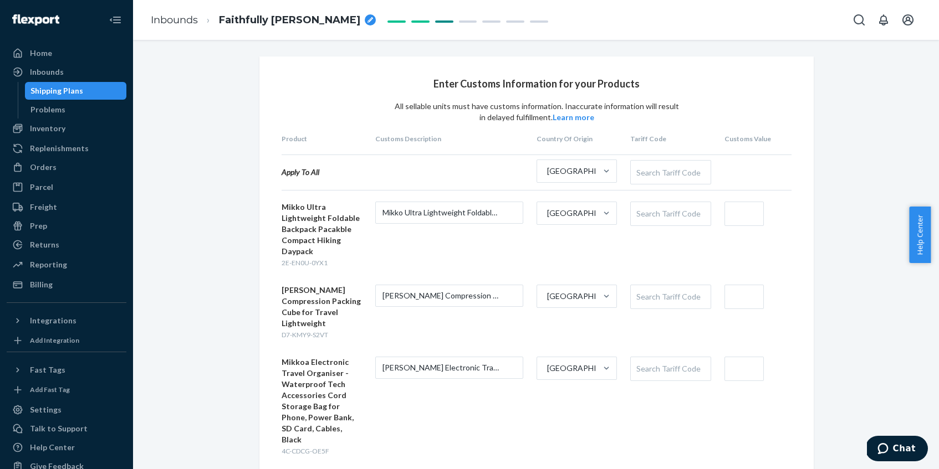
click at [683, 214] on div "Search Tariff Code" at bounding box center [670, 213] width 79 height 23
paste input "HTSUS 4202.92.31"
type input "HTSUS 4202.92.31"
type input "trav"
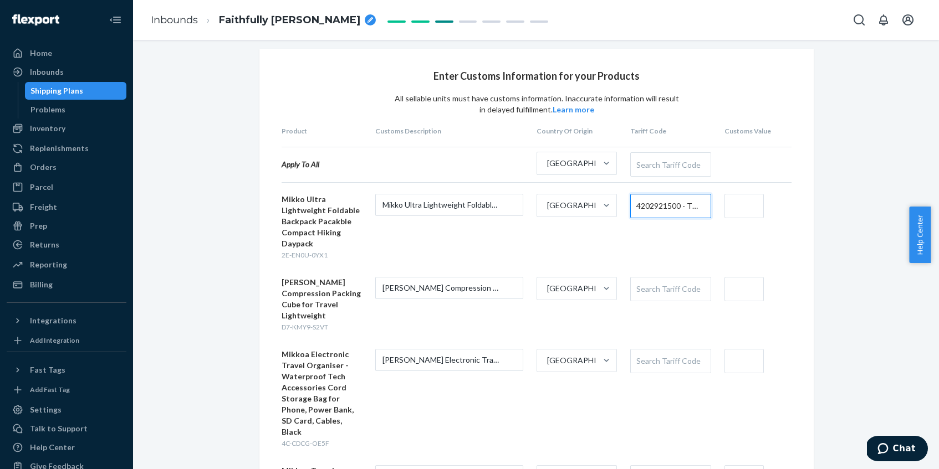
scroll to position [8, 0]
drag, startPoint x: 306, startPoint y: 283, endPoint x: 325, endPoint y: 292, distance: 20.8
click at [325, 292] on div "[PERSON_NAME] Compression Packing Cube for Travel Lightweight" at bounding box center [322, 299] width 80 height 44
copy div "Compression Packing Cube"
click at [684, 287] on div "Search Tariff Code" at bounding box center [670, 288] width 79 height 23
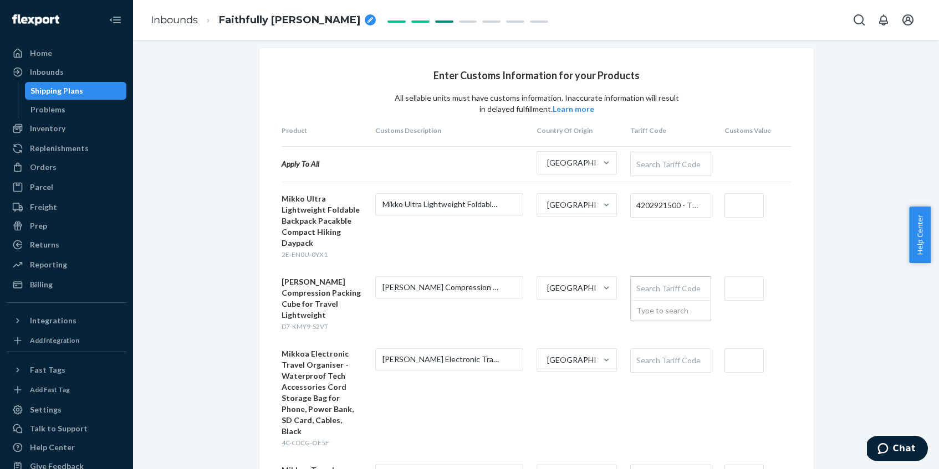
paste input "Other containers and cases"
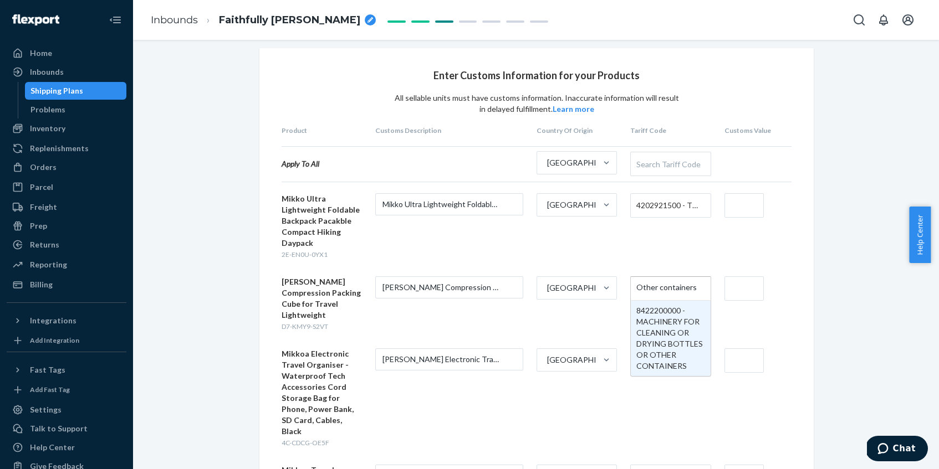
type input "Other containers"
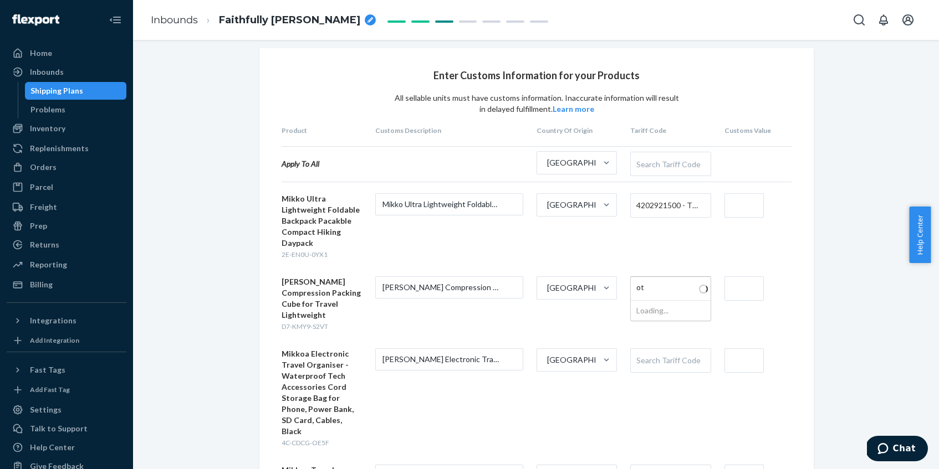
type input "o"
type input "p"
click at [662, 196] on span "4202921500 - TRAVEL, SPORTS AND SIMILAR BAGS, OUTER SURFACE OF COTTON (359)" at bounding box center [667, 205] width 63 height 19
click at [694, 208] on span "4202921500 - TRAVEL, SPORTS AND SIMILAR BAGS, OUTER SURFACE OF COTTON (359)" at bounding box center [667, 205] width 63 height 19
click at [658, 293] on div "Search Tariff Code" at bounding box center [670, 288] width 79 height 23
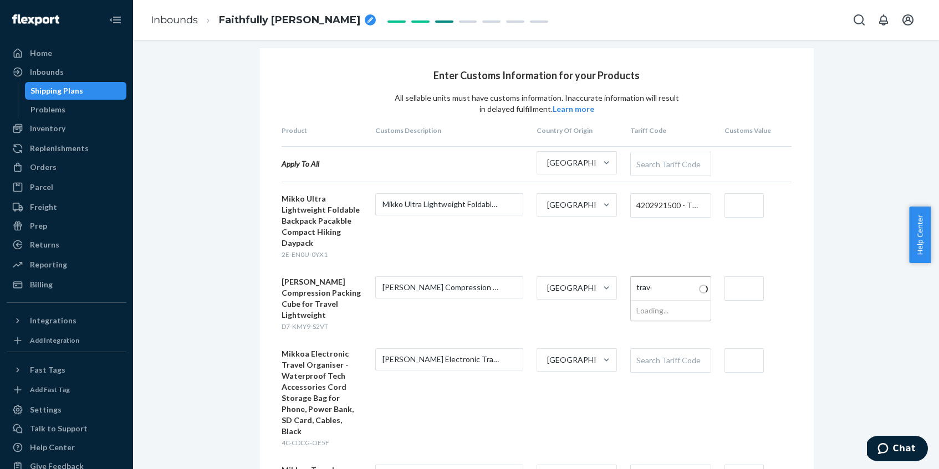
type input "travel"
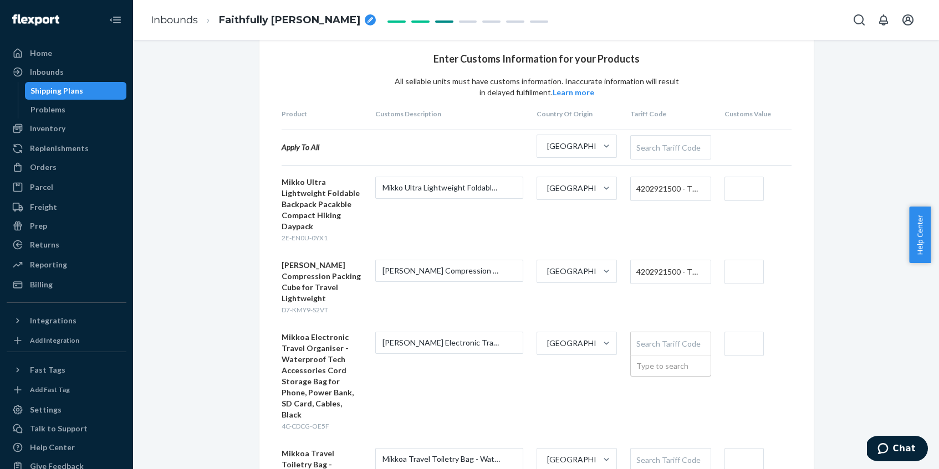
click at [668, 333] on div "Search Tariff Code" at bounding box center [670, 344] width 79 height 23
type input "trave"
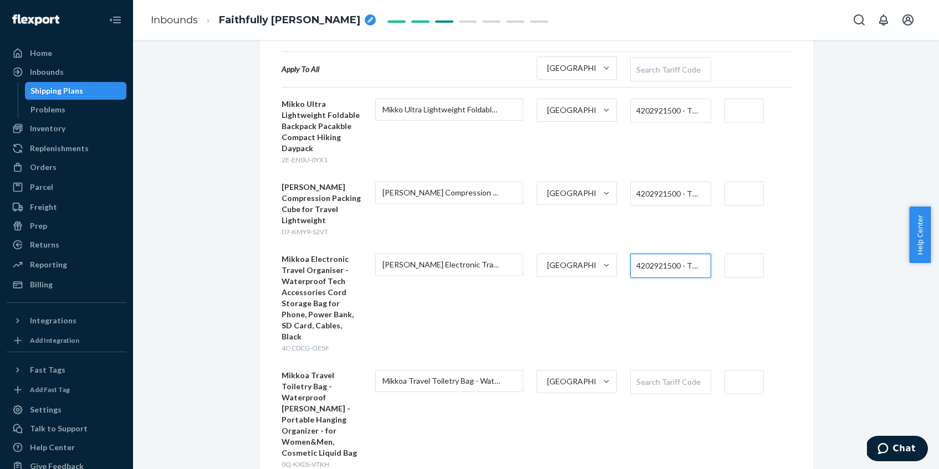
scroll to position [111, 0]
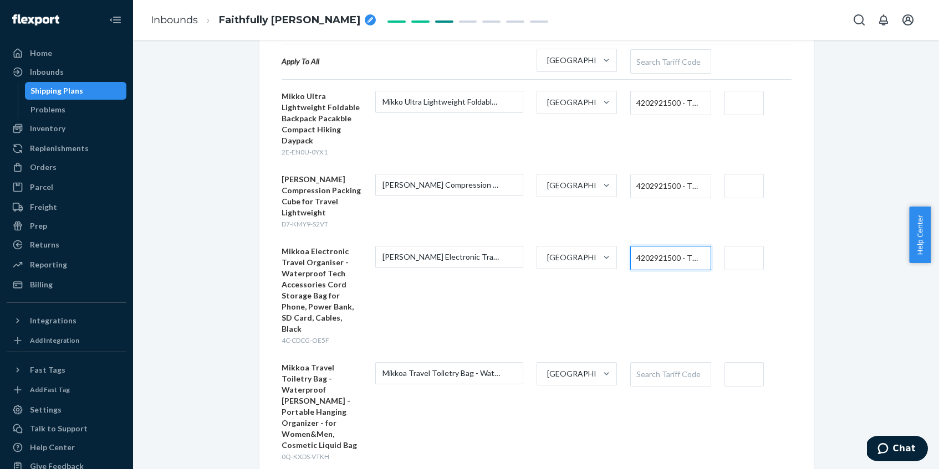
click at [651, 363] on div "Search Tariff Code" at bounding box center [670, 374] width 79 height 23
type input "trave"
click at [693, 384] on form "Mikkoa Travel Toiletry Bag - Waterproof [PERSON_NAME] - Portable Hanging Organi…" at bounding box center [537, 415] width 510 height 100
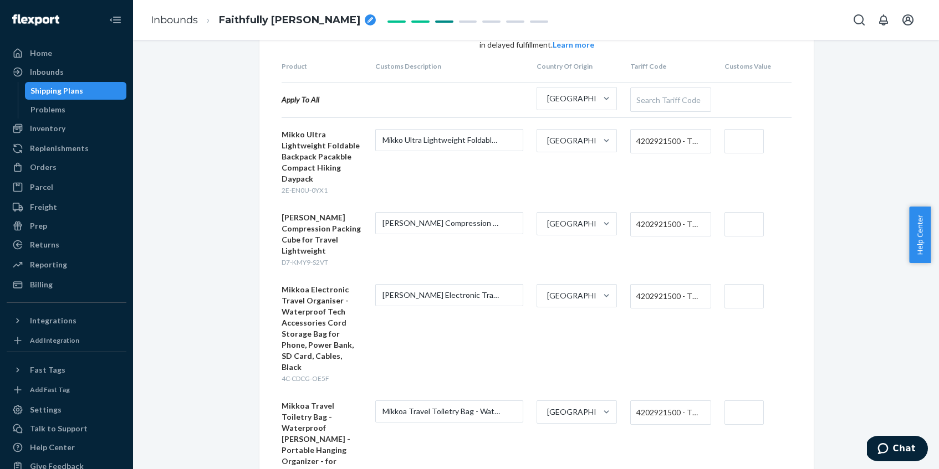
scroll to position [2, 0]
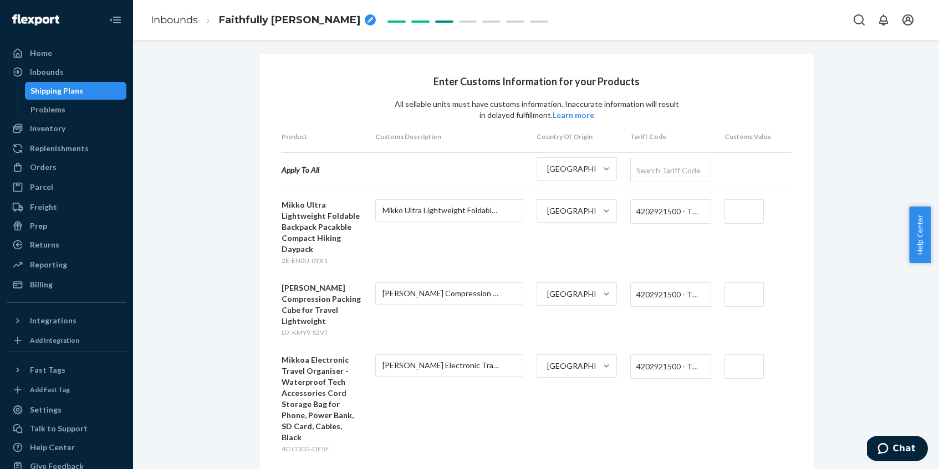
click at [737, 214] on input "text" at bounding box center [743, 212] width 39 height 24
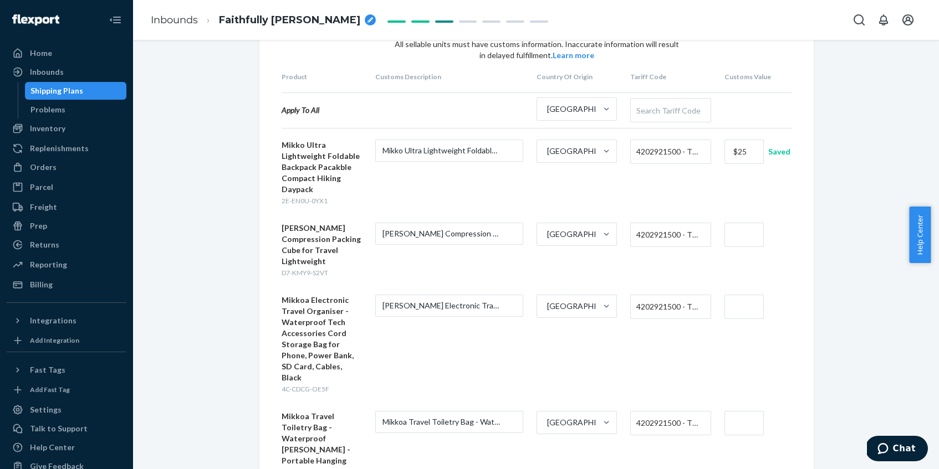
scroll to position [63, 0]
type input "$25"
click at [751, 295] on input "text" at bounding box center [743, 306] width 39 height 24
type input "$25"
click at [749, 227] on input "text" at bounding box center [743, 234] width 39 height 24
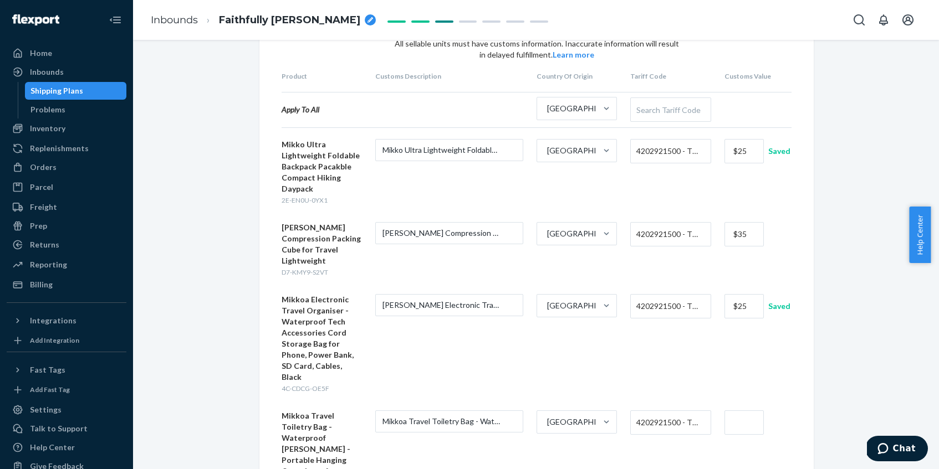
type input "$35"
click at [747, 411] on input "$3" at bounding box center [743, 423] width 39 height 24
type input "$35"
click at [767, 330] on form "Mikkoa Electronic Travel Organiser - Waterproof Tech Accessories Cord Storage B…" at bounding box center [537, 344] width 510 height 100
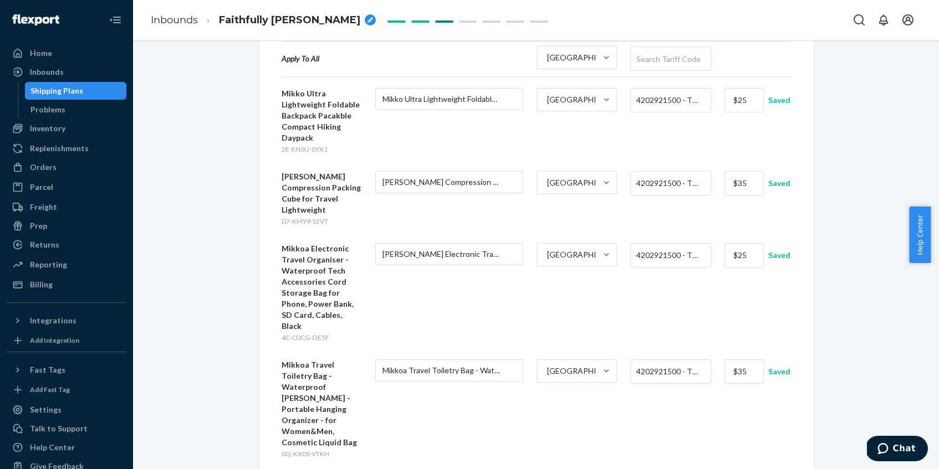
scroll to position [114, 0]
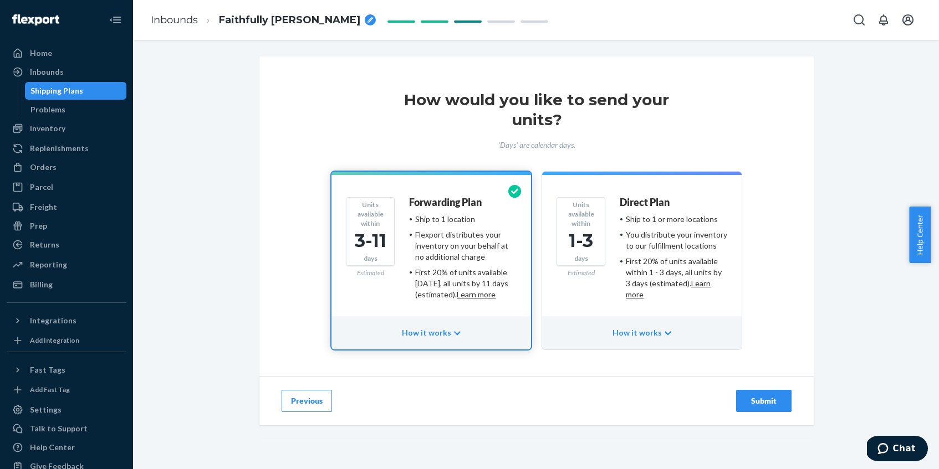
click at [745, 401] on div "Submit" at bounding box center [763, 401] width 37 height 11
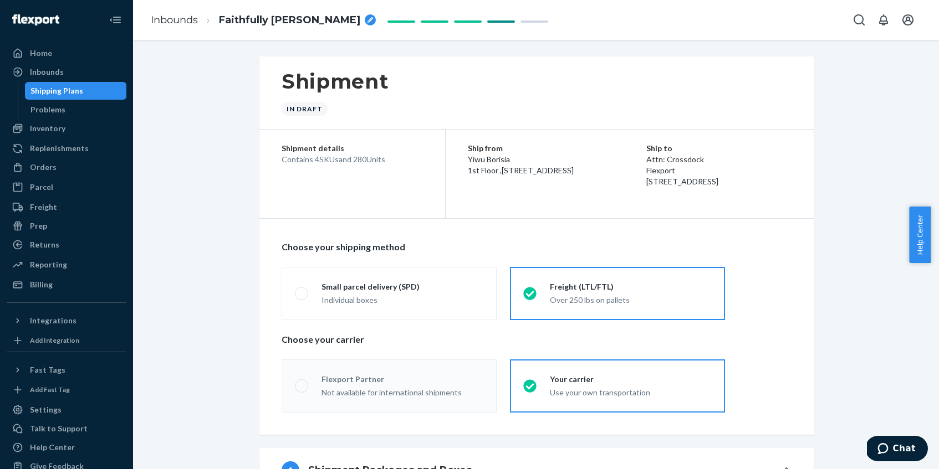
radio input "true"
radio input "false"
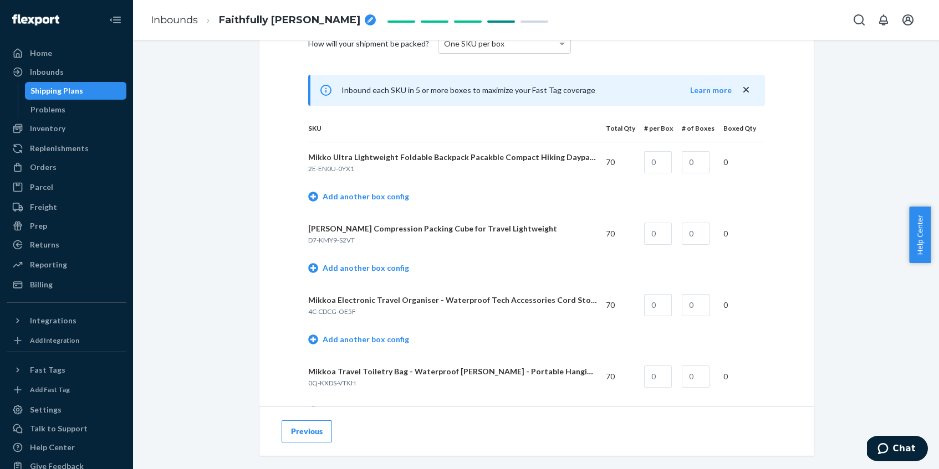
scroll to position [476, 0]
click at [775, 154] on div "How will your shipment be packed? One SKU per box Inbound each SKU in 5 or more…" at bounding box center [537, 268] width 510 height 495
click at [661, 168] on input "text" at bounding box center [658, 162] width 28 height 22
type input "70"
type input "1"
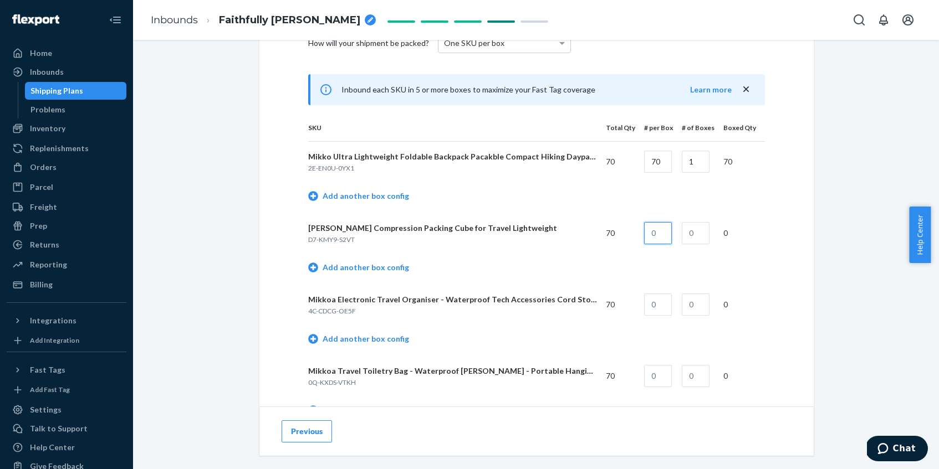
click at [662, 241] on input "text" at bounding box center [658, 233] width 28 height 22
type input "35"
type input "2"
click at [660, 307] on input "text" at bounding box center [658, 305] width 28 height 22
type input "35"
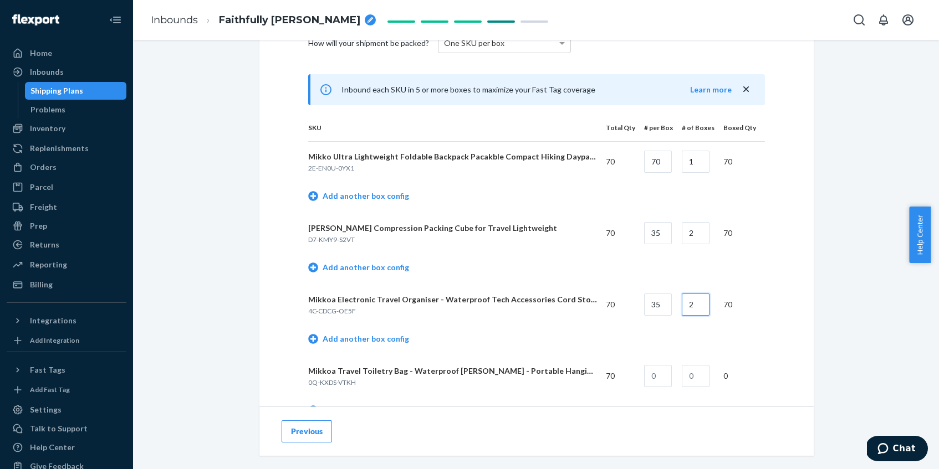
type input "2"
type input "70"
type input "1"
click at [757, 344] on td "Add another box config" at bounding box center [536, 341] width 457 height 32
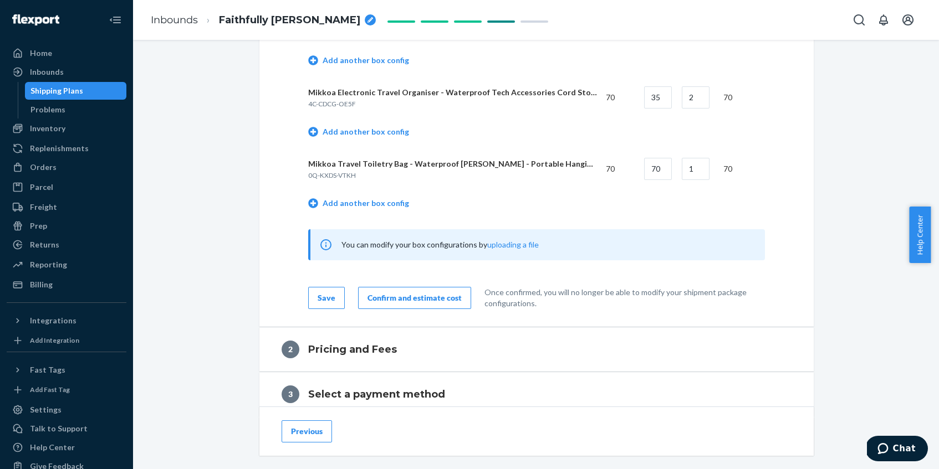
scroll to position [693, 0]
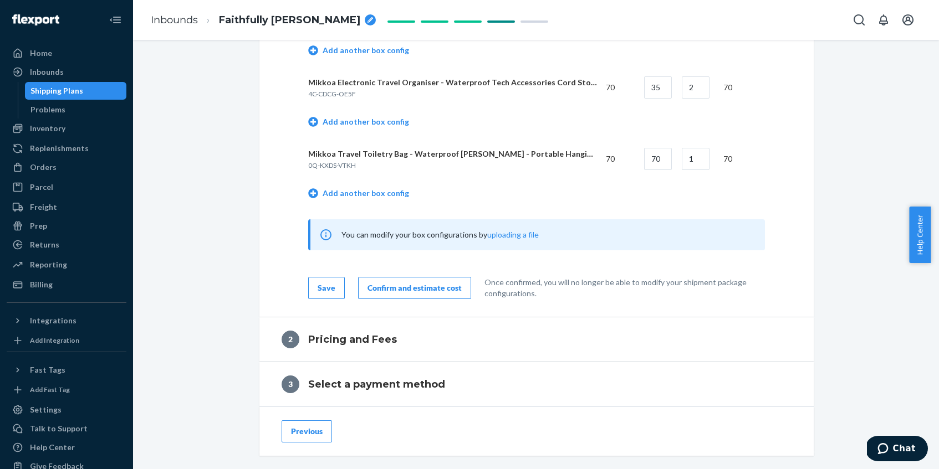
click at [406, 288] on div "Confirm and estimate cost" at bounding box center [414, 288] width 94 height 11
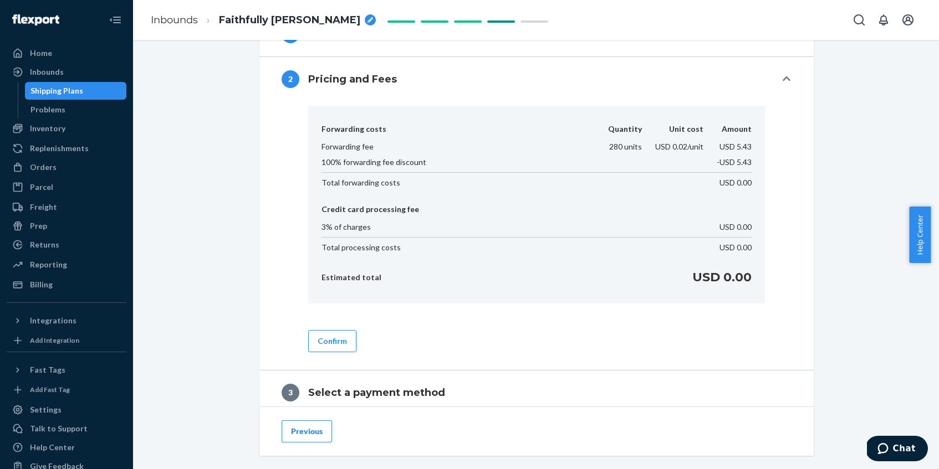
scroll to position [428, 0]
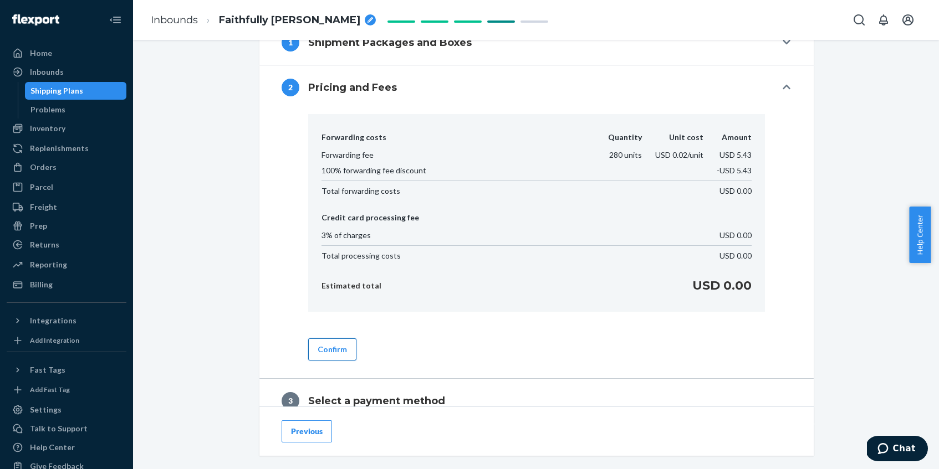
click at [348, 346] on button "Confirm" at bounding box center [332, 350] width 48 height 22
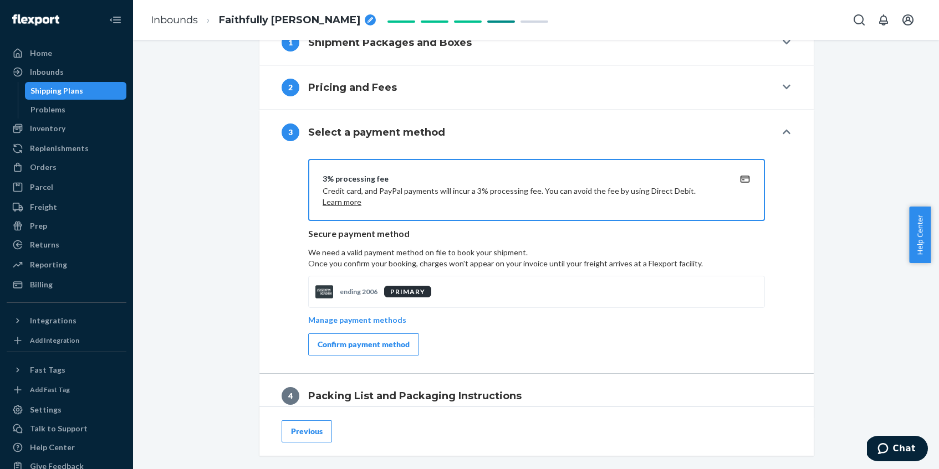
click at [346, 346] on div "Confirm payment method" at bounding box center [364, 344] width 92 height 11
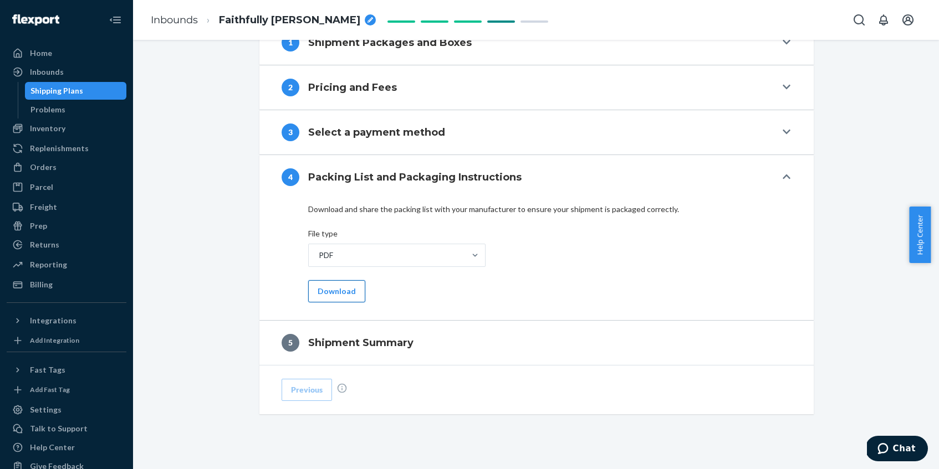
click at [334, 289] on button "Download" at bounding box center [336, 291] width 57 height 22
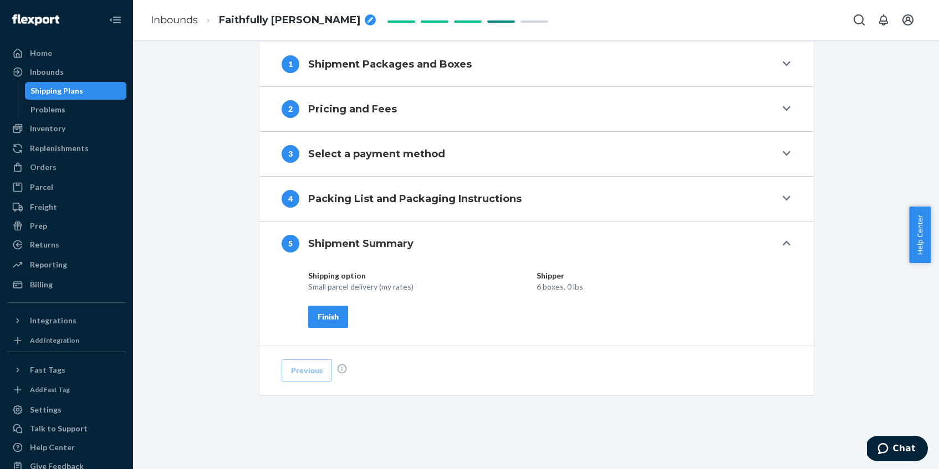
scroll to position [406, 0]
click at [639, 188] on button "4 Packing List and Packaging Instructions" at bounding box center [536, 199] width 554 height 44
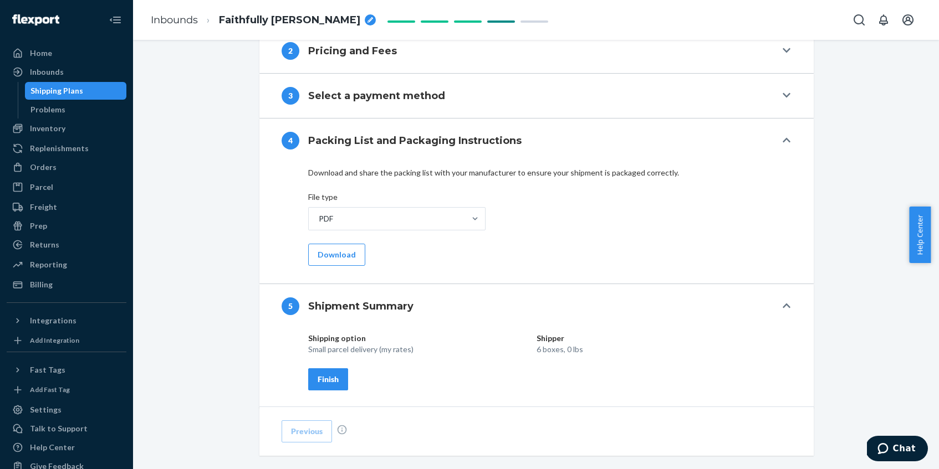
scroll to position [472, 0]
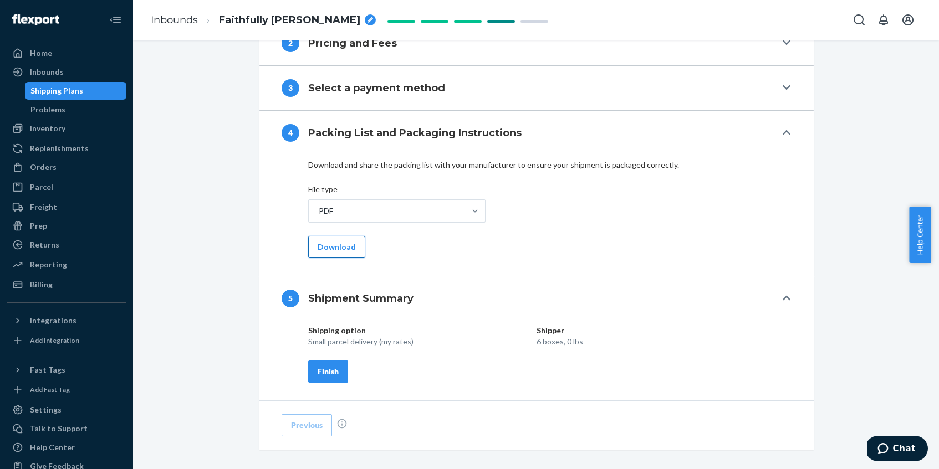
click at [335, 243] on button "Download" at bounding box center [336, 247] width 57 height 22
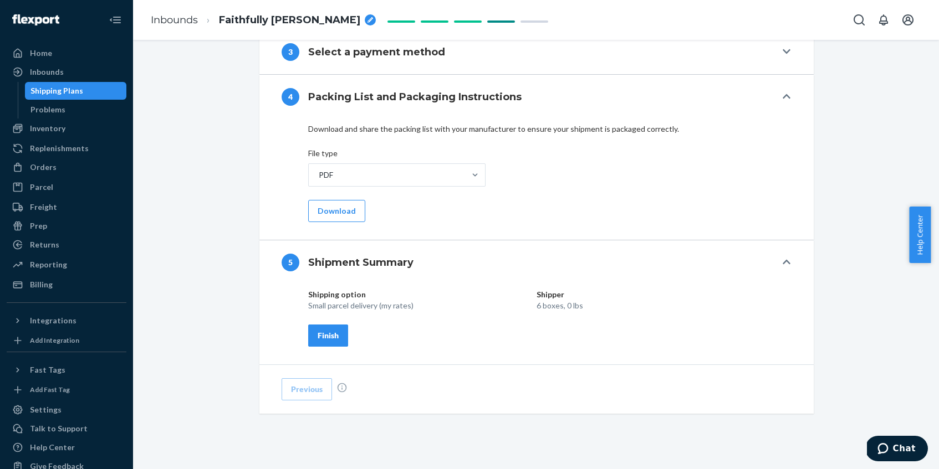
scroll to position [0, 0]
